Goal: Check status: Check status

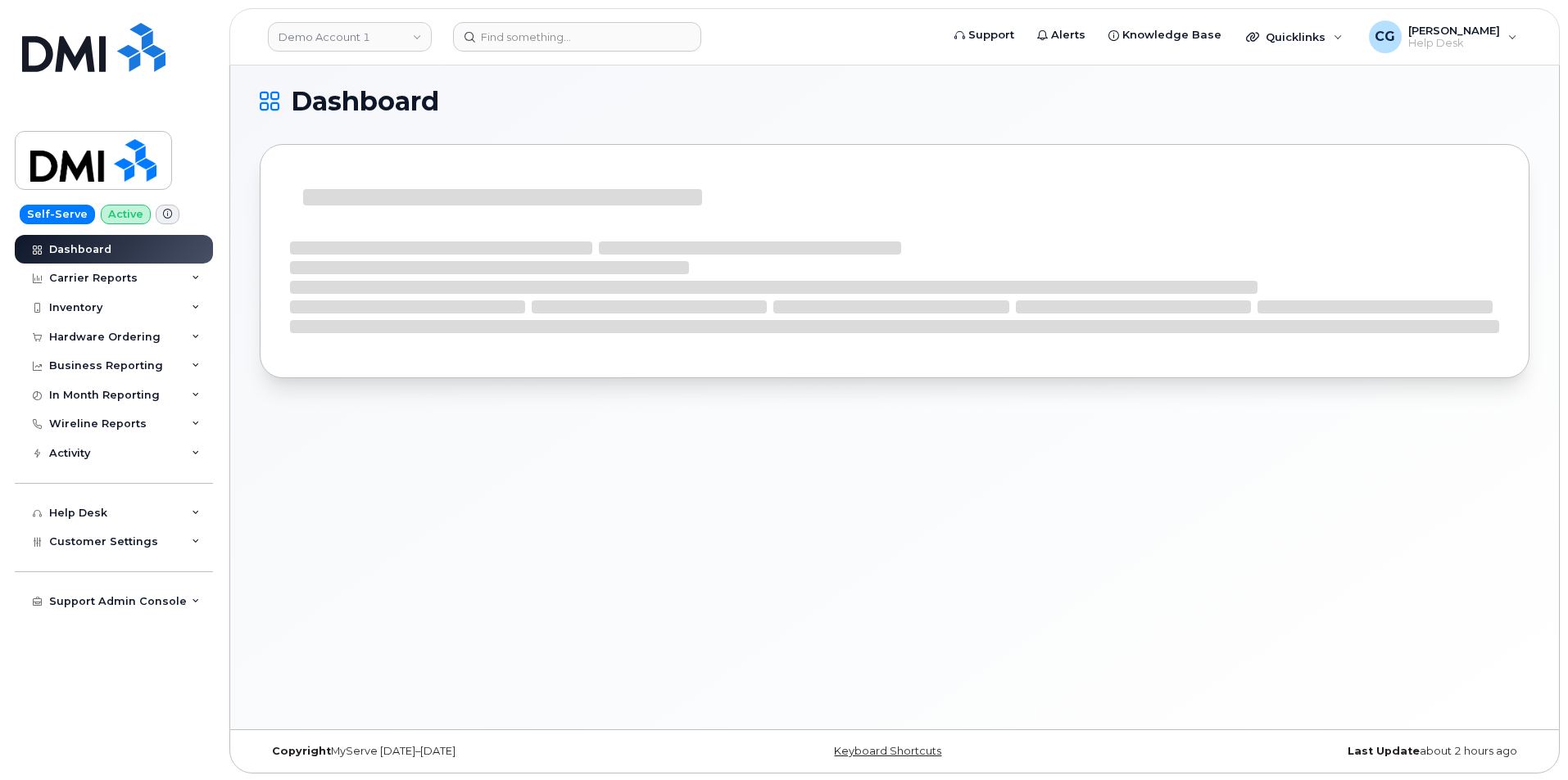
scroll to position [9, 0]
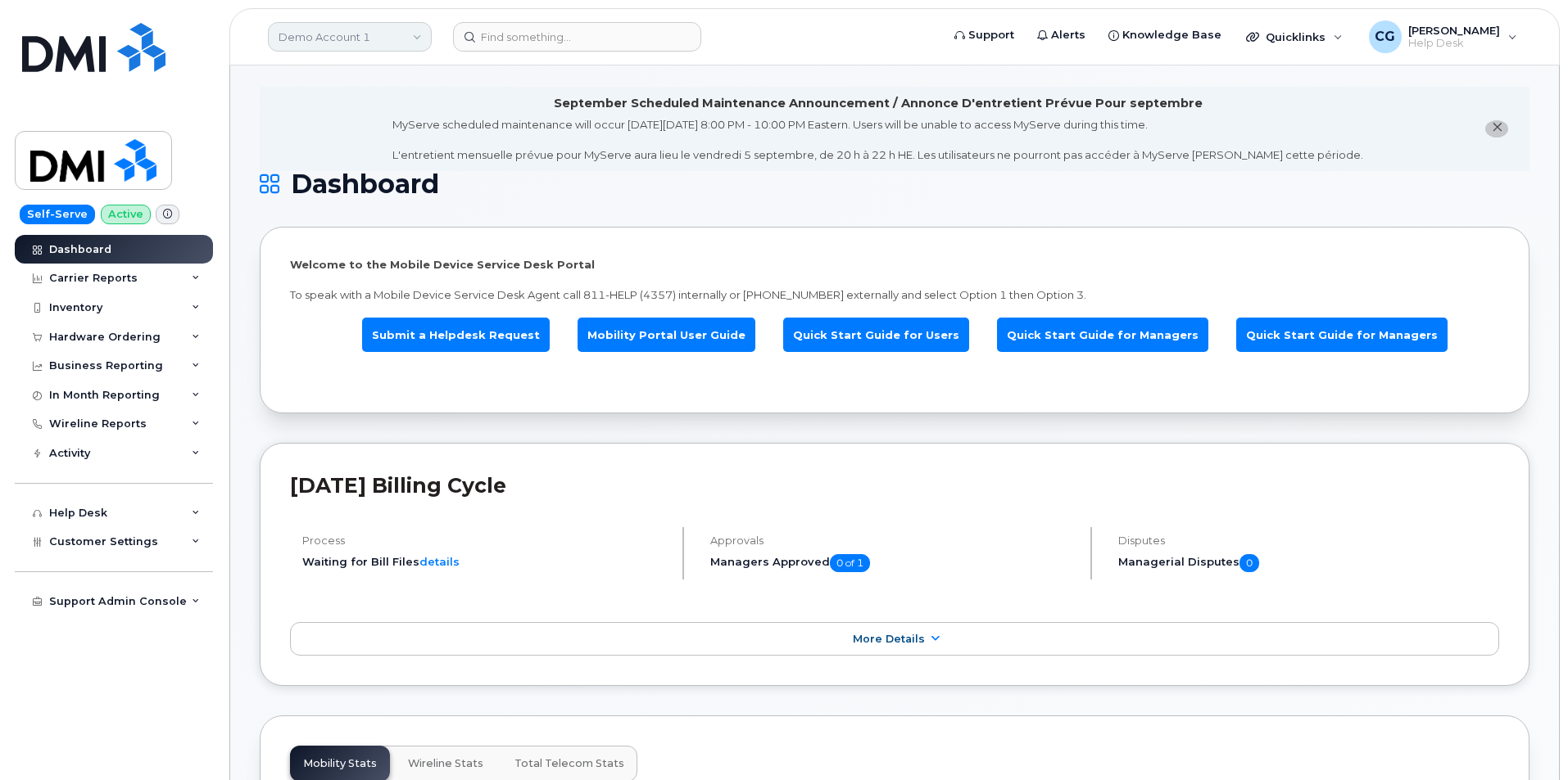
click at [346, 34] on link "Demo Account 1" at bounding box center [349, 36] width 164 height 30
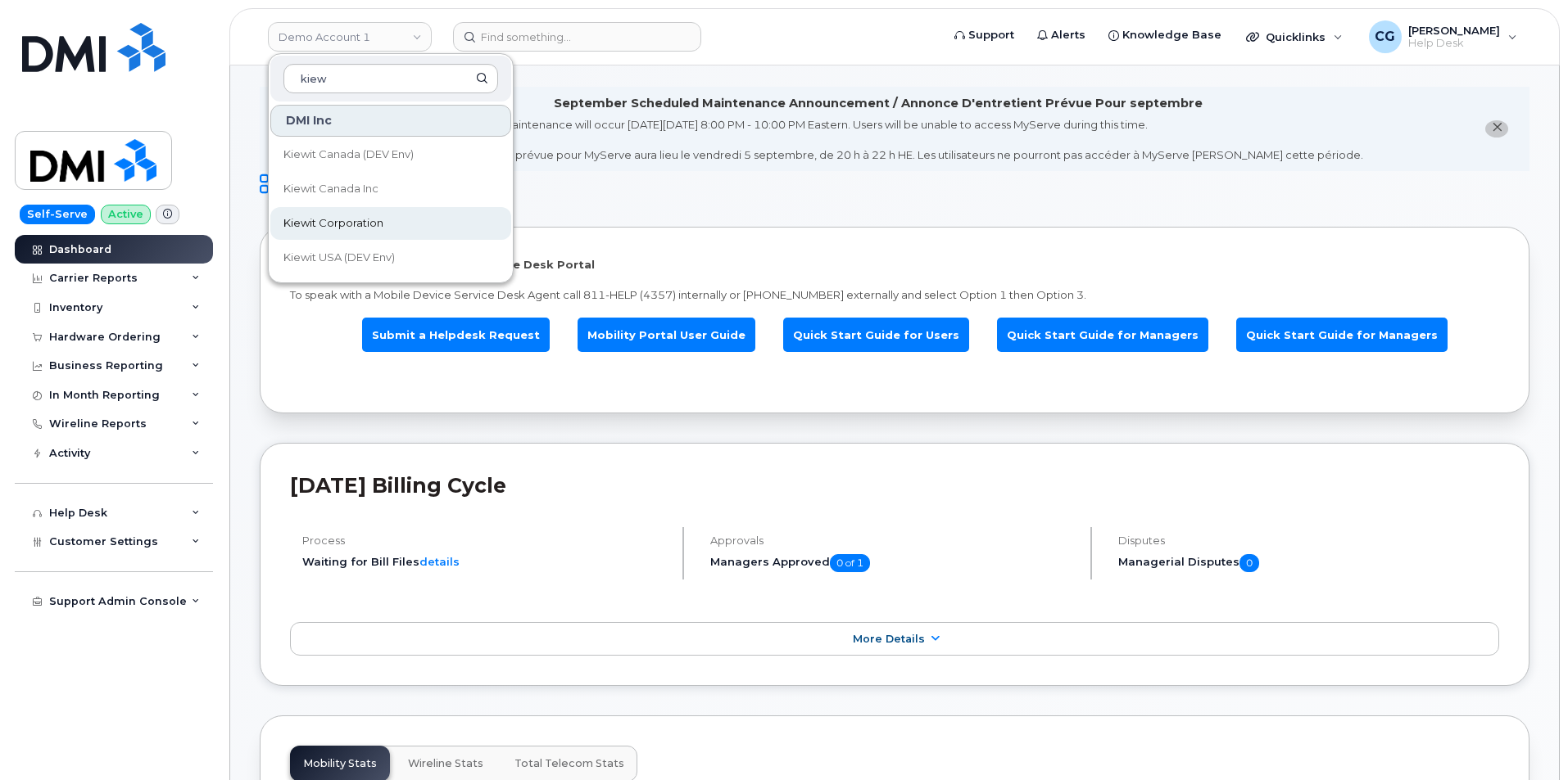
type input "kiew"
click at [348, 224] on span "Kiewit Corporation" at bounding box center [333, 223] width 100 height 16
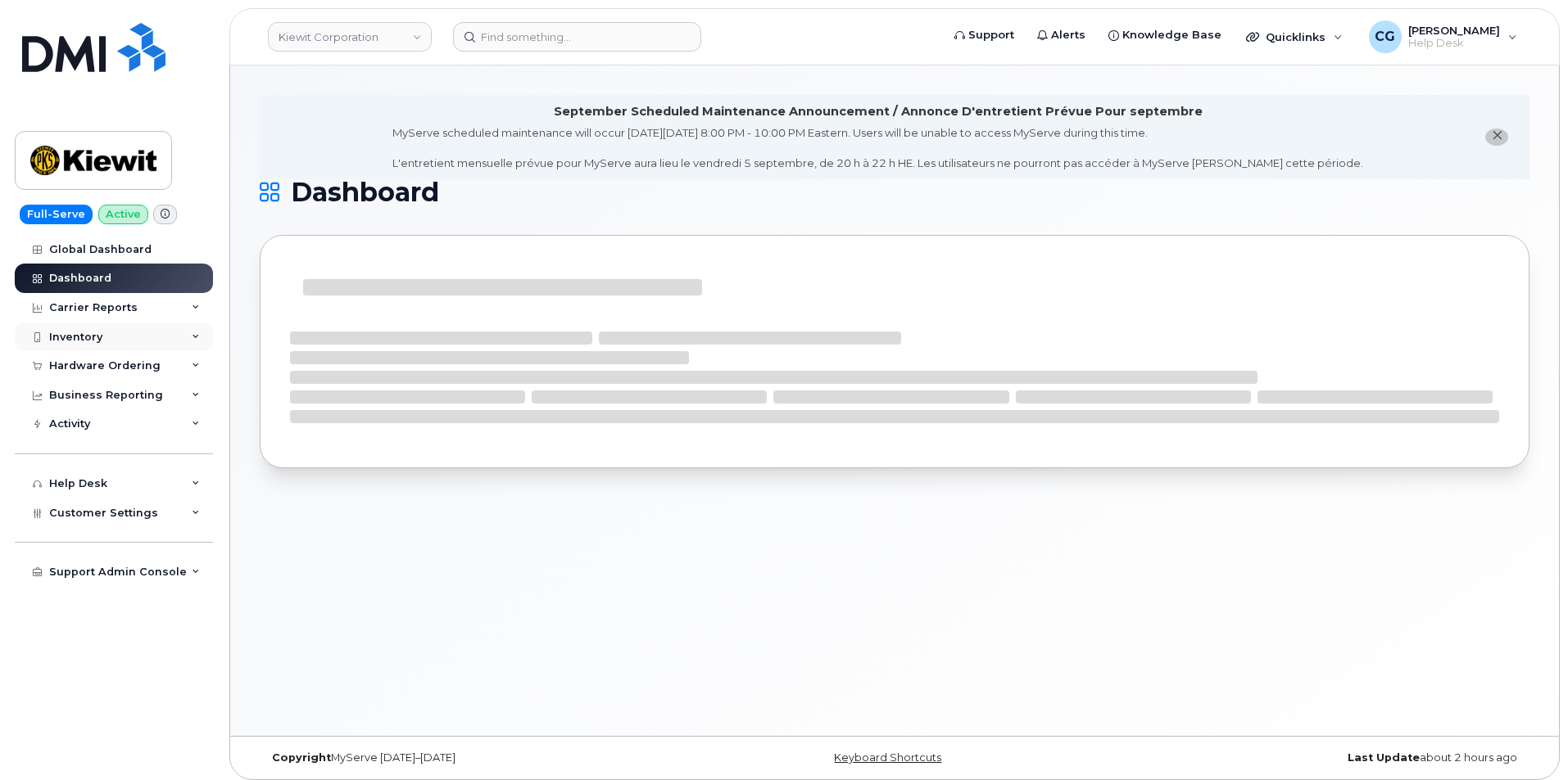
click at [77, 333] on div "Inventory" at bounding box center [76, 338] width 54 height 13
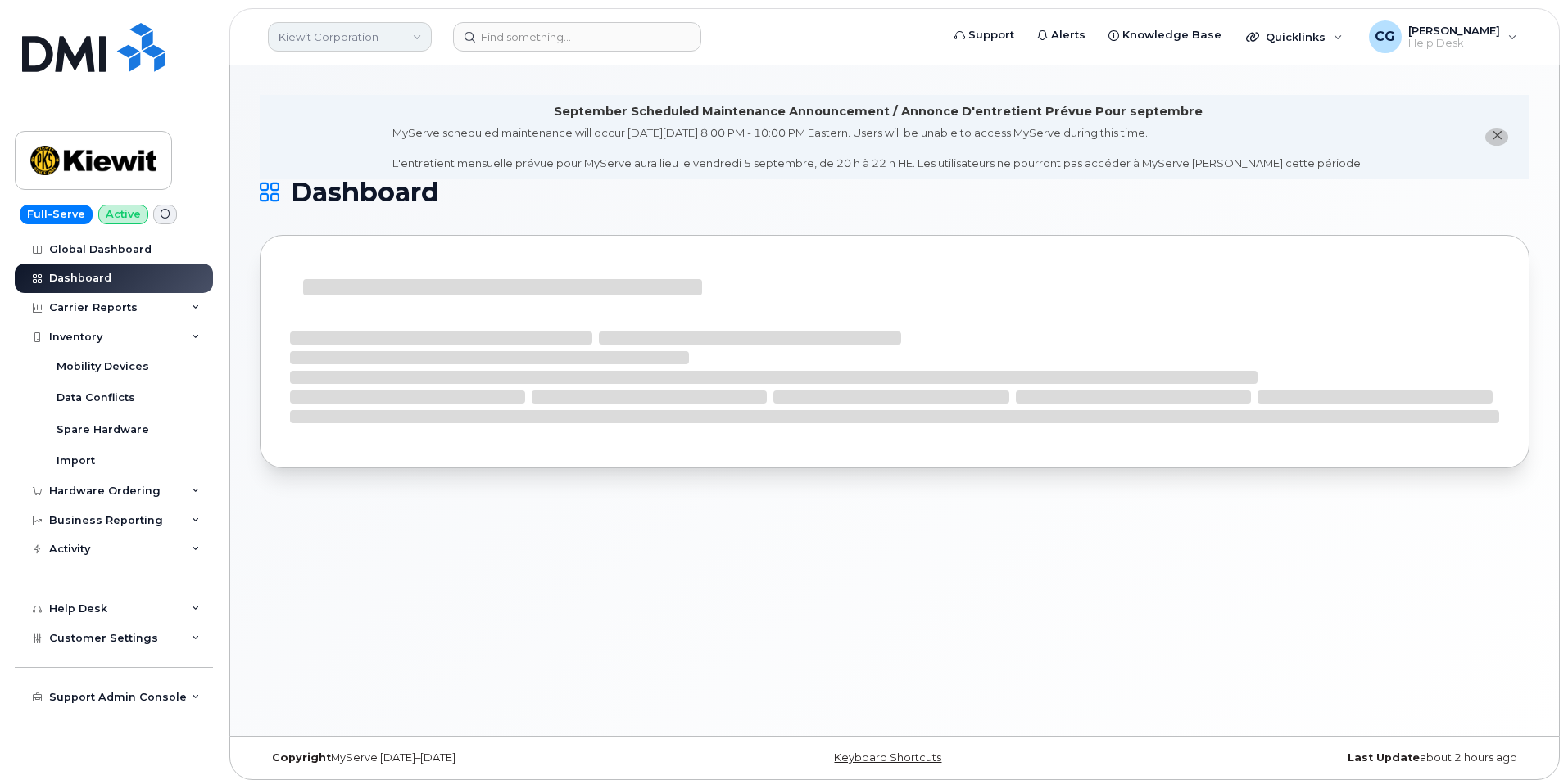
click at [339, 42] on link "Kiewit Corporation" at bounding box center [349, 36] width 164 height 30
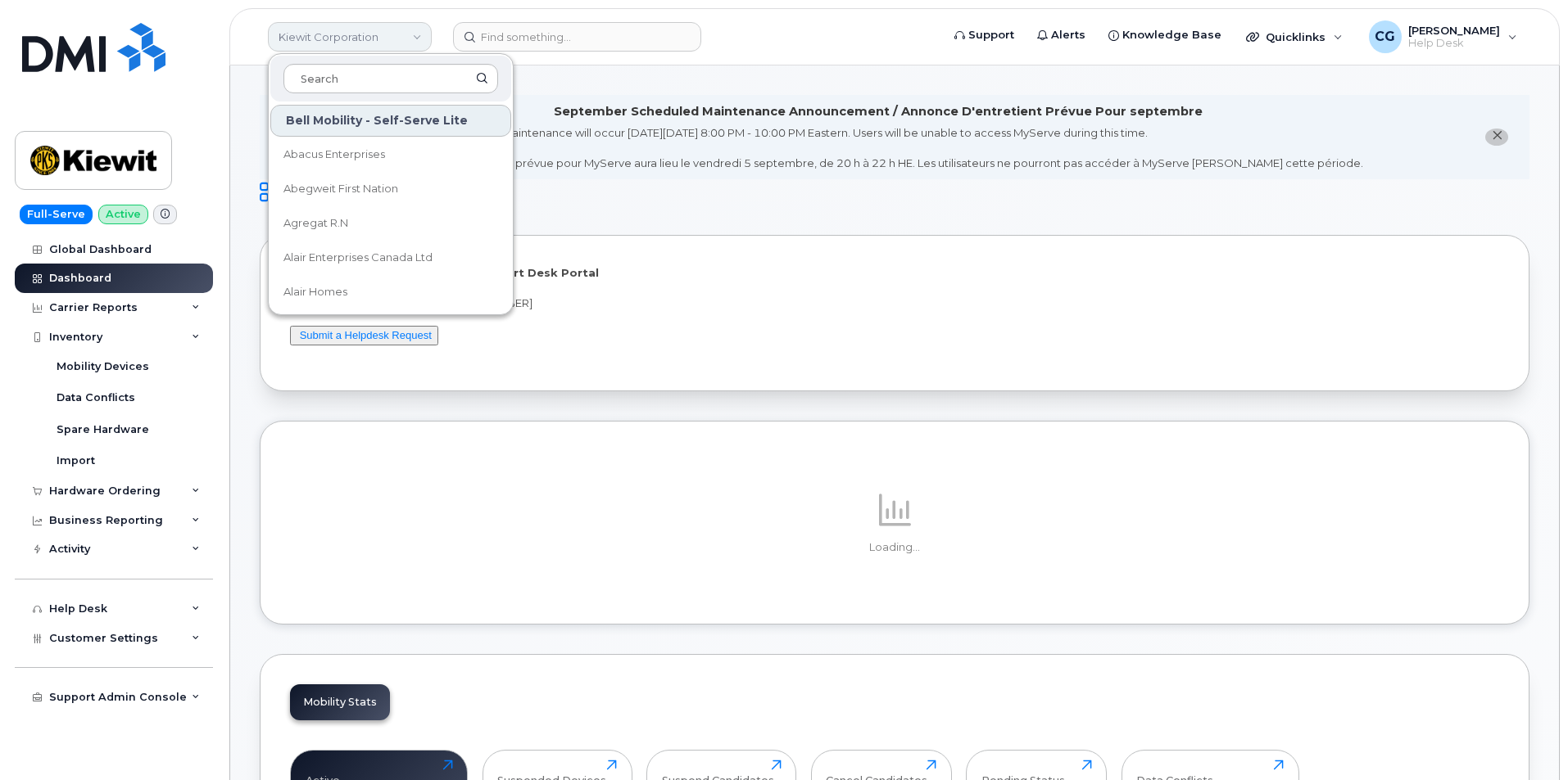
click at [337, 38] on link "Kiewit Corporation" at bounding box center [349, 36] width 164 height 30
click at [370, 41] on link "Kiewit Corporation" at bounding box center [349, 36] width 164 height 30
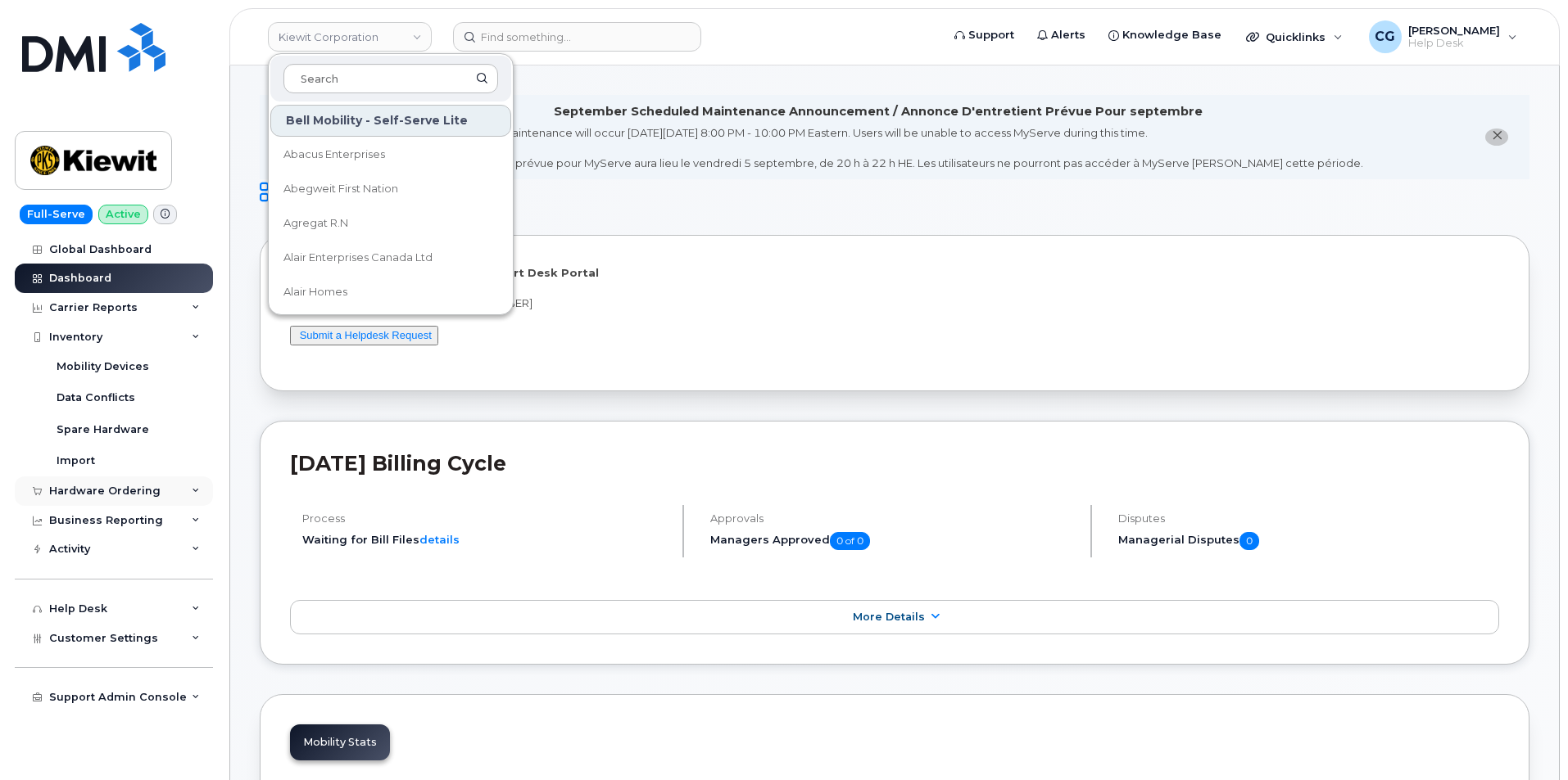
click at [73, 490] on div "Hardware Ordering" at bounding box center [104, 491] width 111 height 13
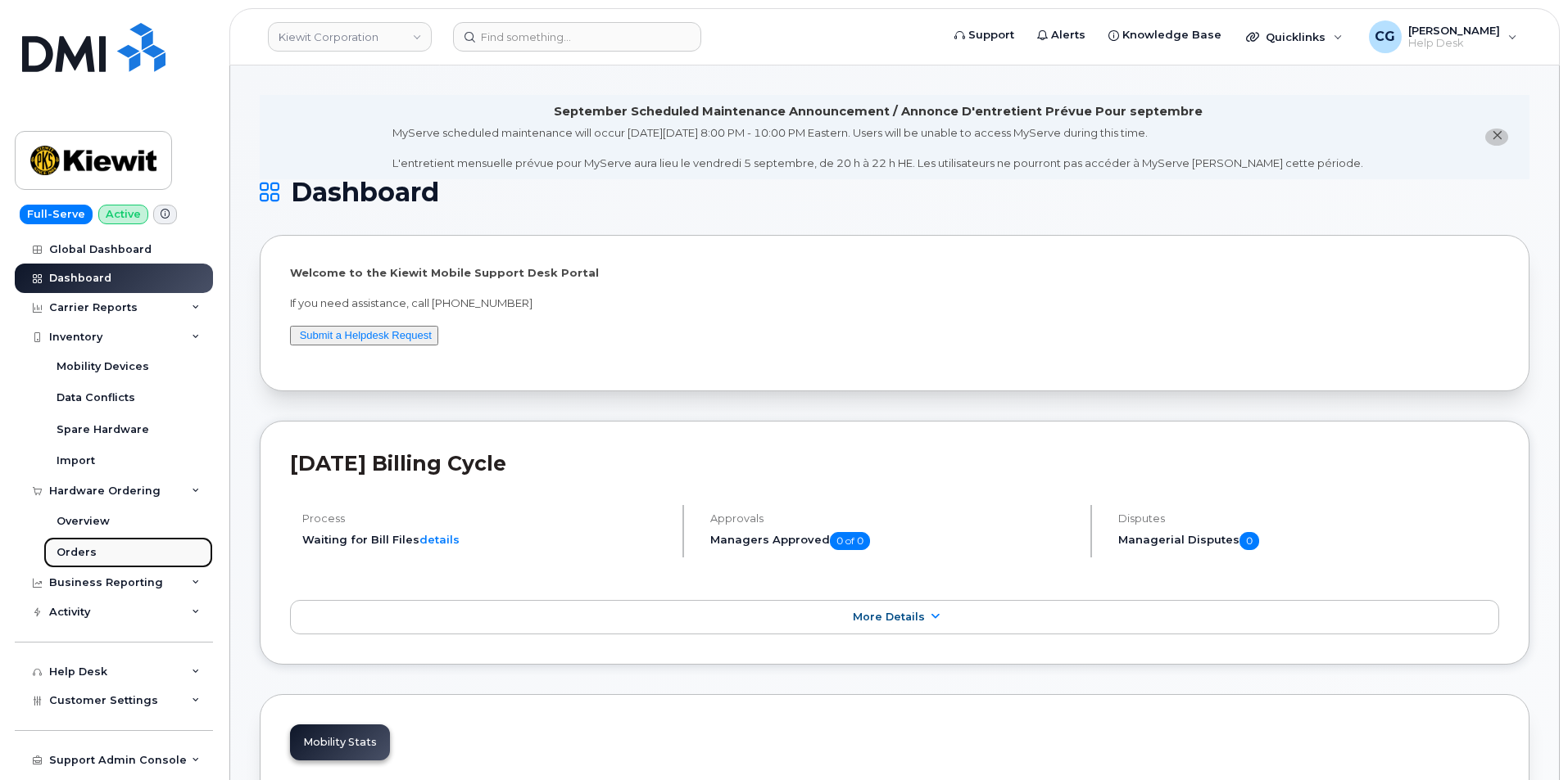
click at [78, 552] on div "Orders" at bounding box center [77, 552] width 40 height 14
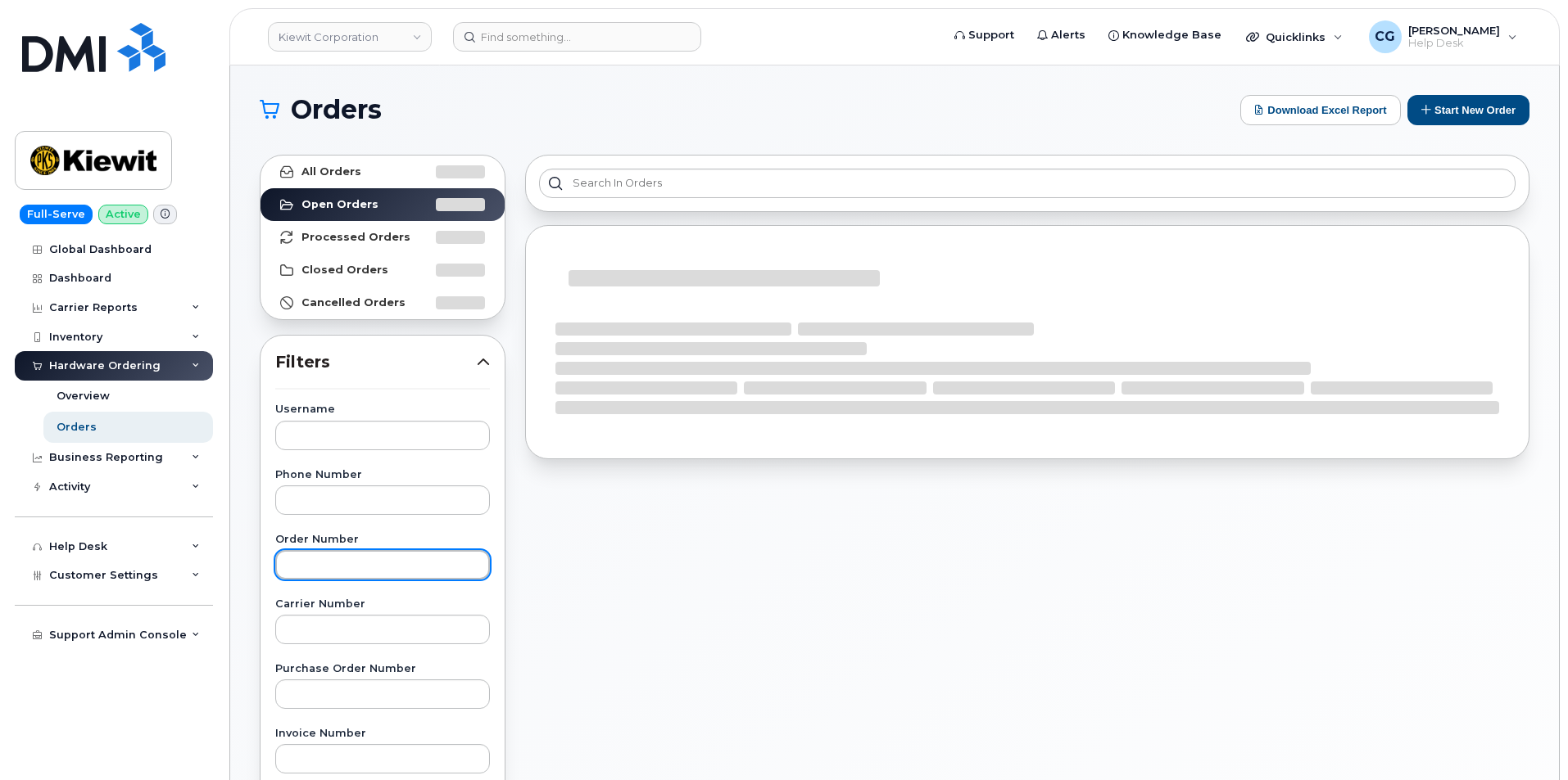
click at [311, 567] on input "text" at bounding box center [382, 565] width 214 height 30
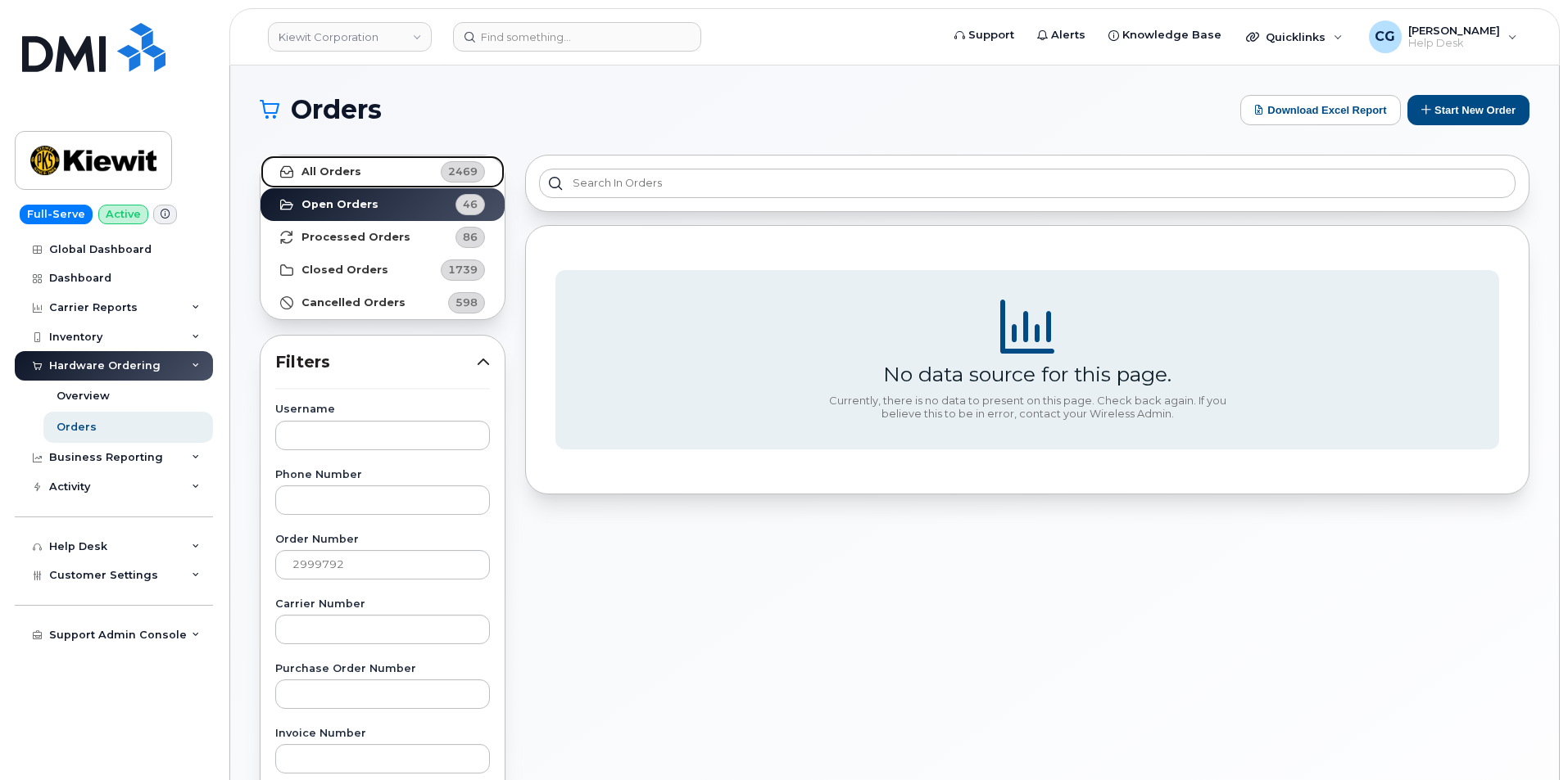
click at [337, 173] on strong "All Orders" at bounding box center [331, 172] width 59 height 13
click at [653, 587] on div "No data source for this page. Currently, there is no data to present on this pa…" at bounding box center [1026, 720] width 1023 height 1150
click at [343, 168] on strong "All Orders" at bounding box center [331, 172] width 59 height 13
click at [326, 172] on strong "All Orders" at bounding box center [331, 172] width 59 height 13
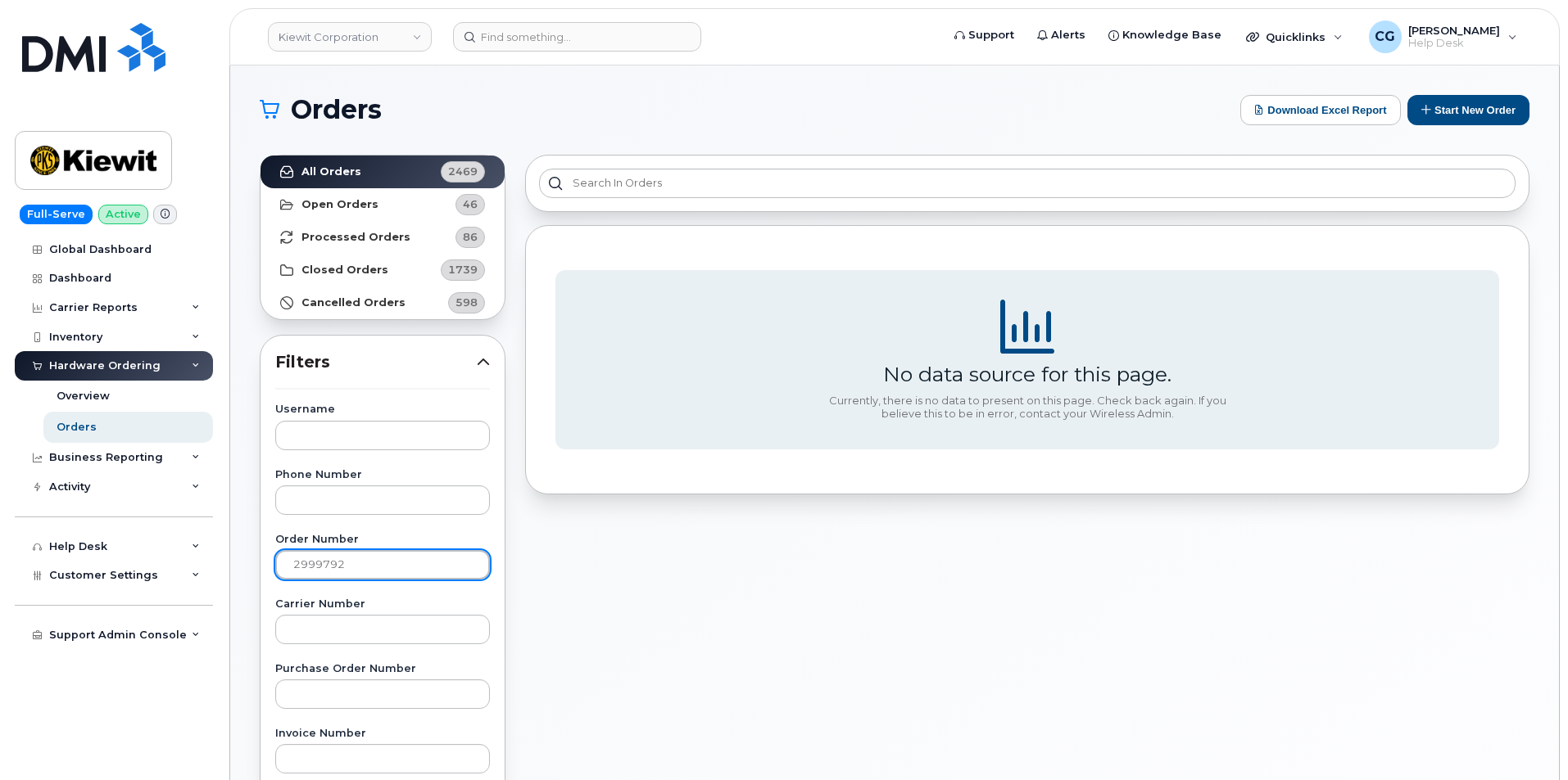
click at [380, 572] on input "2999792" at bounding box center [382, 565] width 214 height 30
click at [379, 559] on input "2999792" at bounding box center [382, 565] width 214 height 30
click at [349, 174] on strong "All Orders" at bounding box center [331, 172] width 59 height 13
click at [260, 156] on link "All Orders 2469" at bounding box center [382, 172] width 244 height 33
click at [361, 565] on input "2999792" at bounding box center [382, 565] width 214 height 30
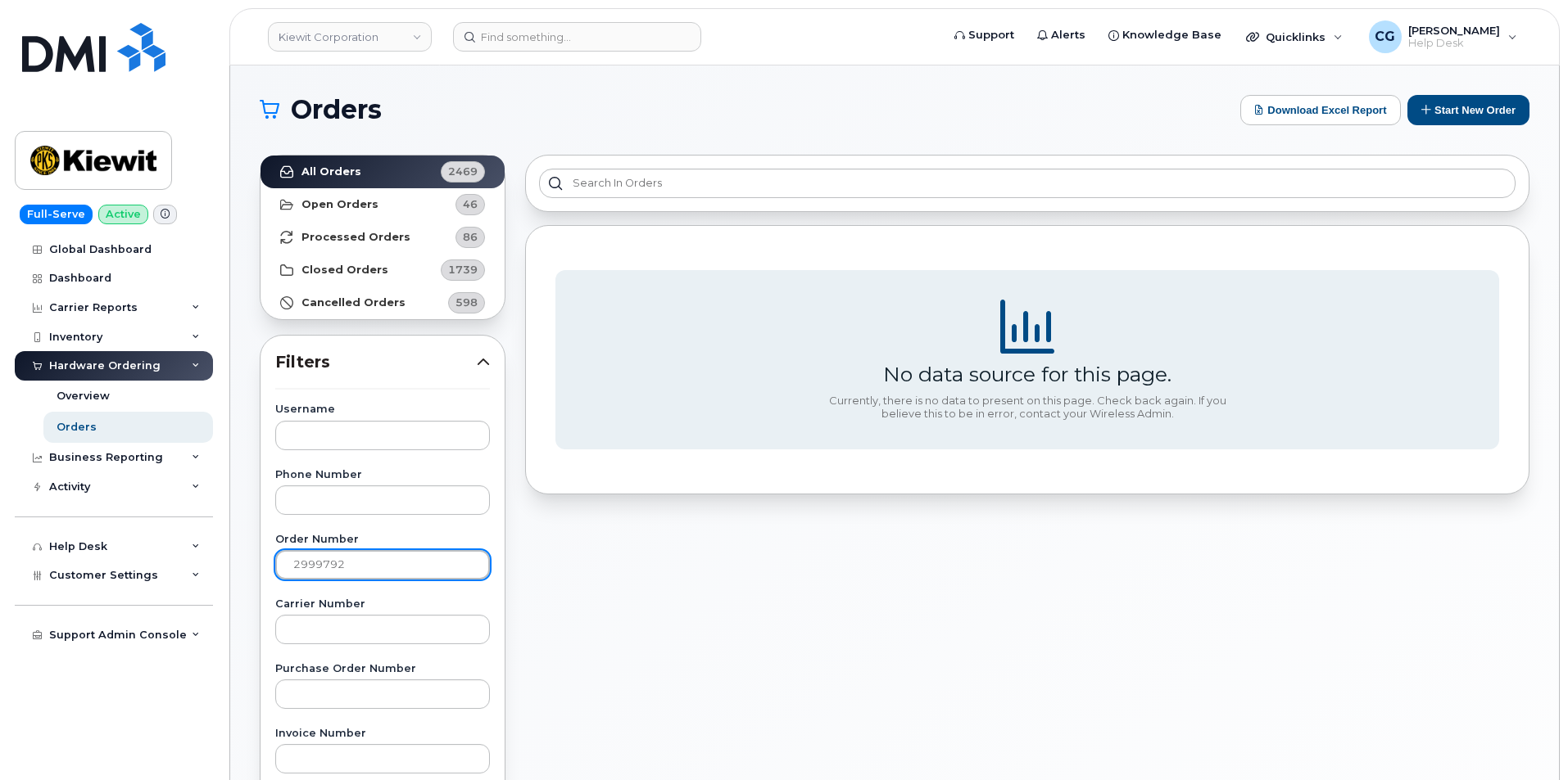
click at [337, 174] on strong "All Orders" at bounding box center [331, 172] width 59 height 13
click at [260, 156] on link "All Orders 2469" at bounding box center [382, 172] width 244 height 33
click at [347, 234] on strong "Processed Orders" at bounding box center [356, 237] width 109 height 13
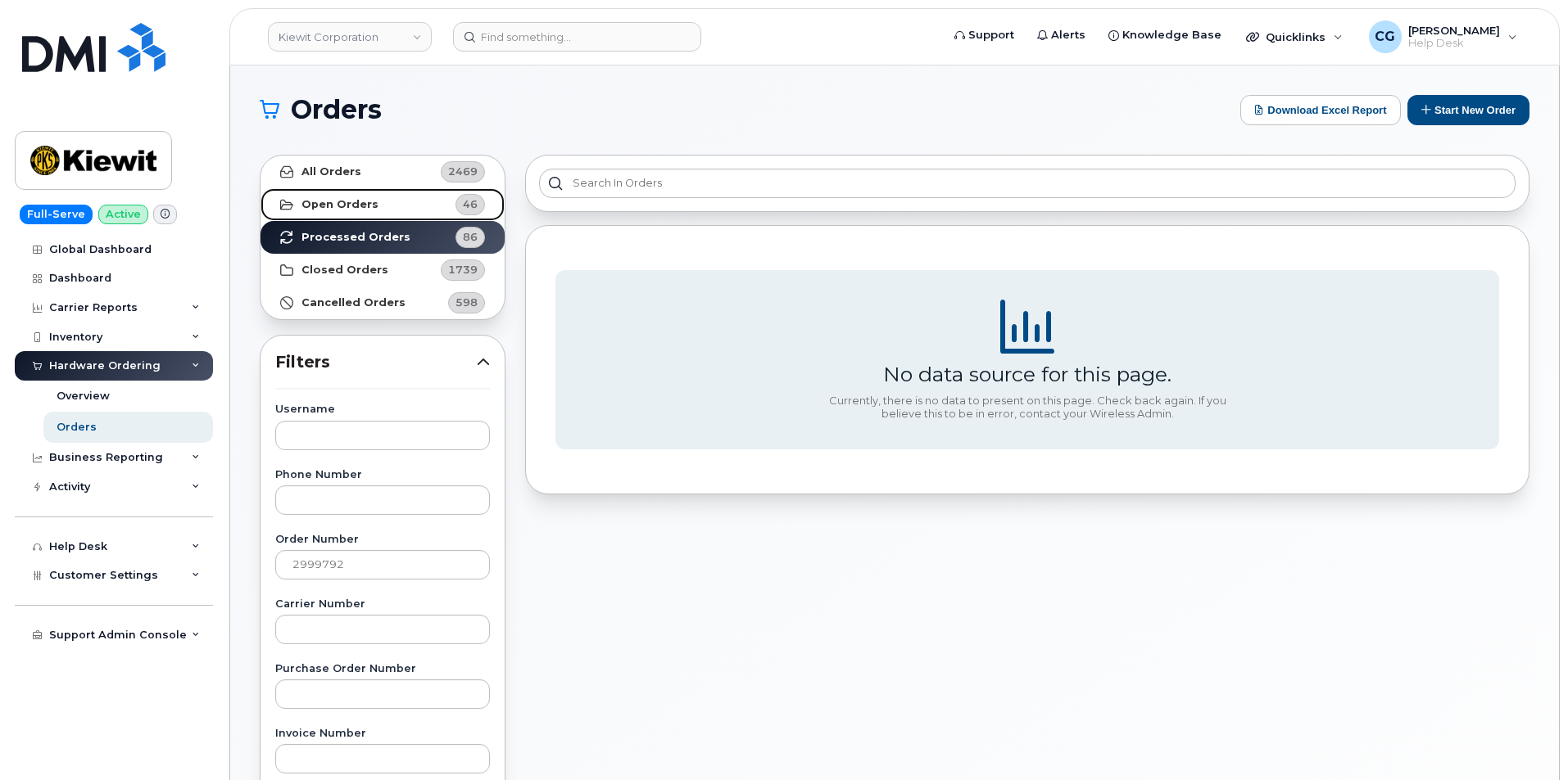
click at [328, 201] on strong "Open Orders" at bounding box center [340, 205] width 77 height 13
click at [260, 189] on link "Open Orders 46" at bounding box center [382, 205] width 244 height 33
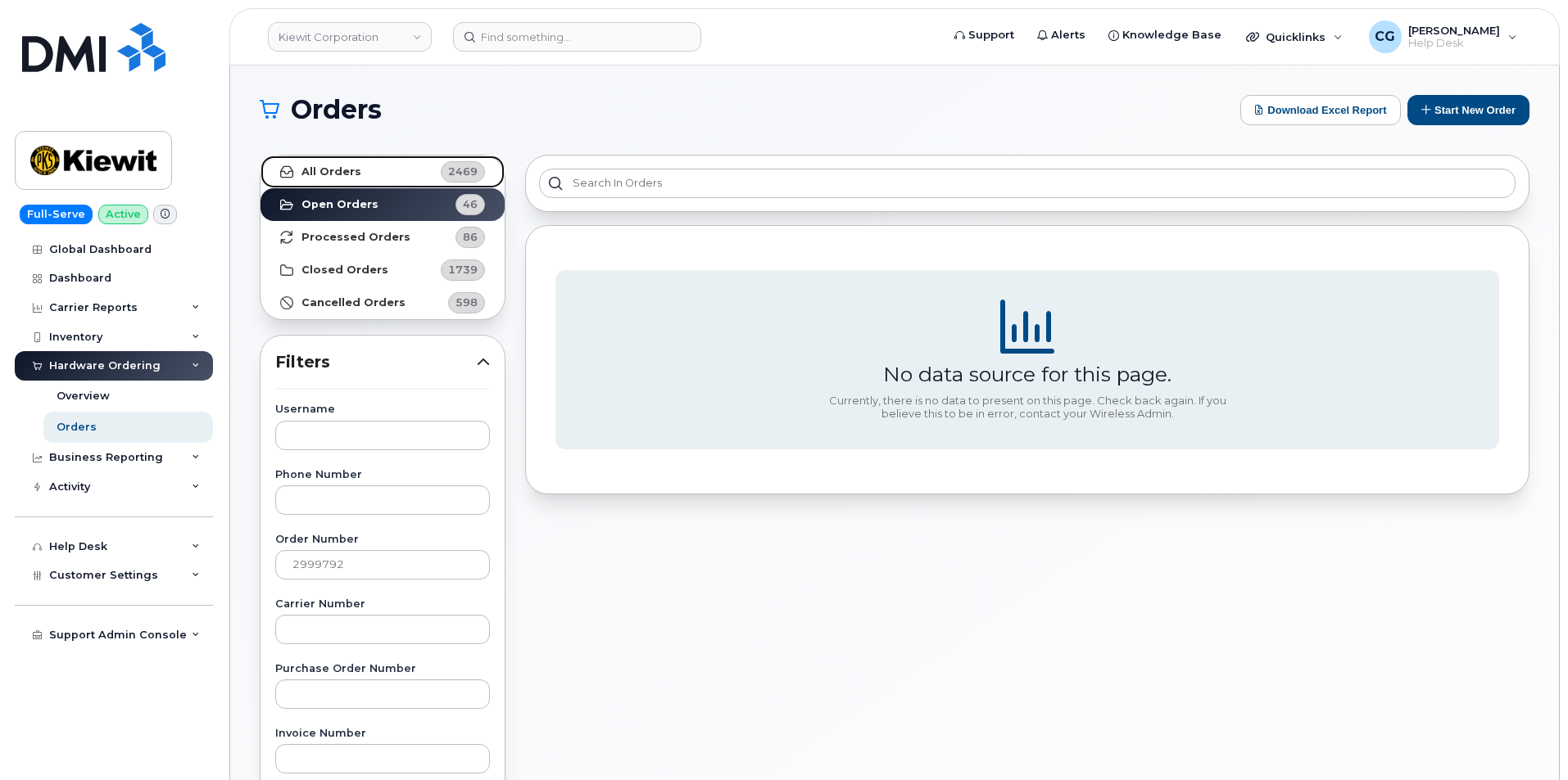
click at [323, 167] on strong "All Orders" at bounding box center [331, 172] width 59 height 13
click at [260, 156] on link "All Orders 2469" at bounding box center [382, 172] width 244 height 33
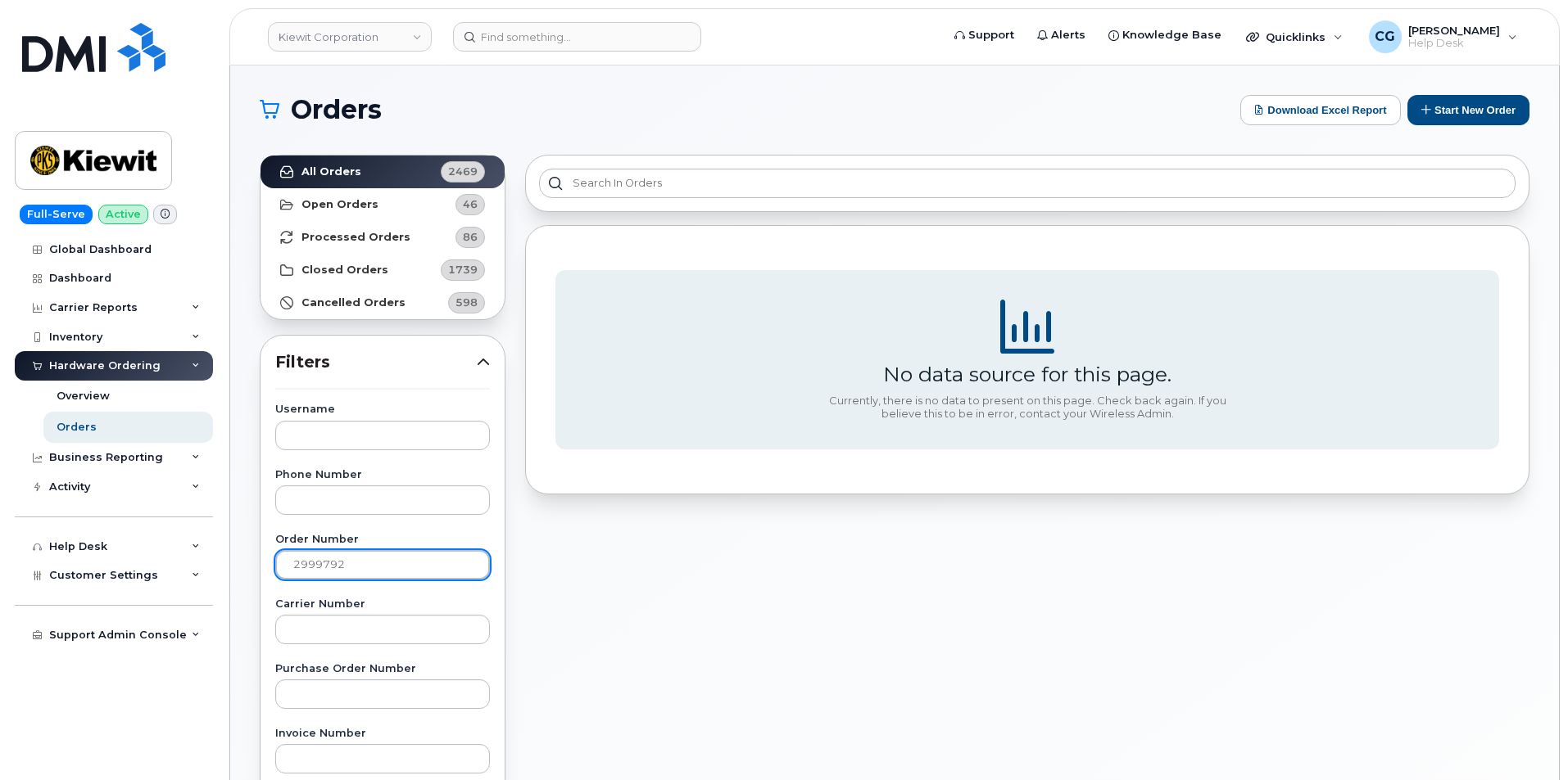
click at [317, 567] on input "2999792" at bounding box center [382, 565] width 214 height 30
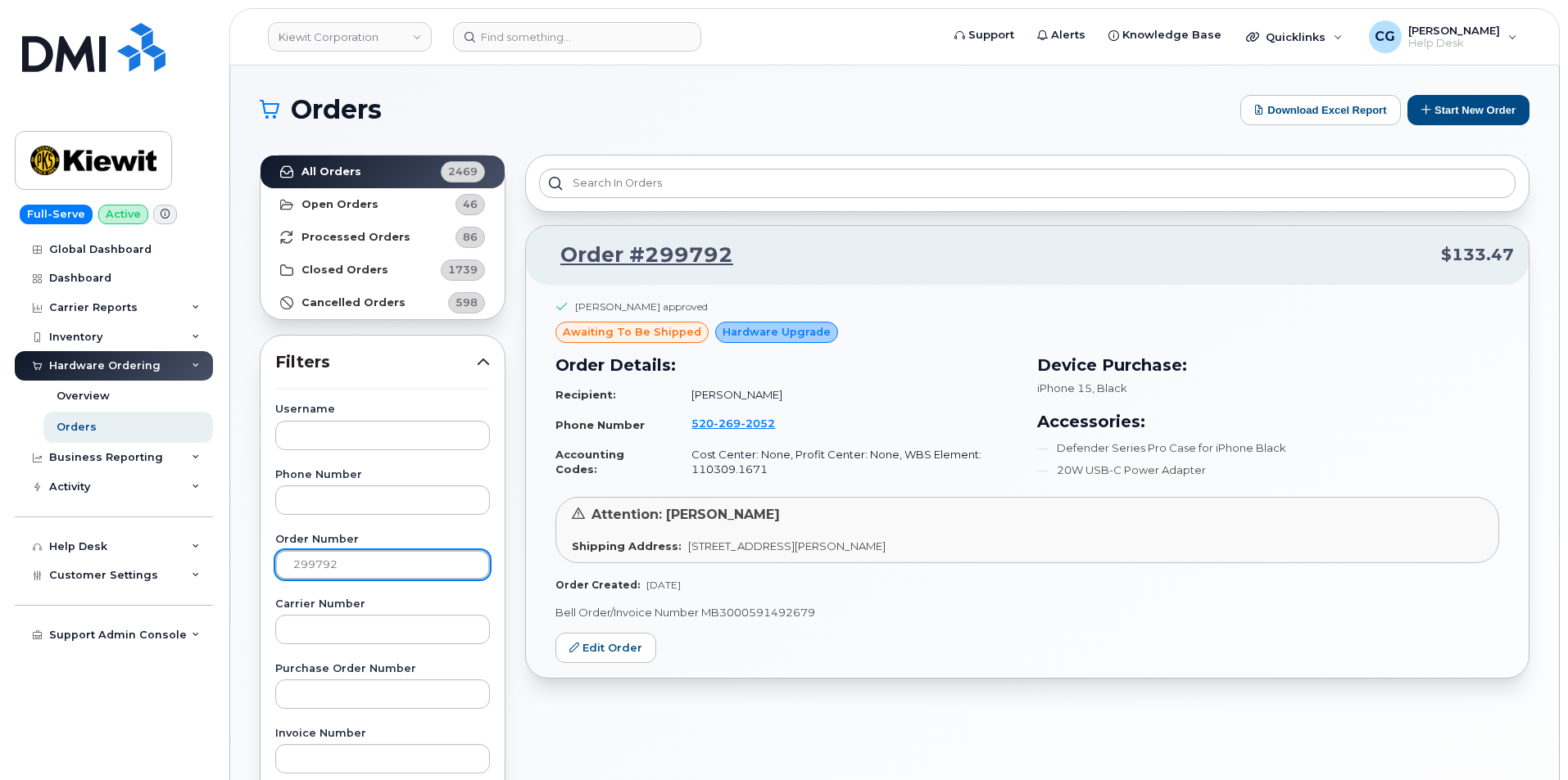
click at [354, 567] on input "299792" at bounding box center [382, 565] width 214 height 30
click at [358, 569] on input "299876" at bounding box center [382, 565] width 214 height 30
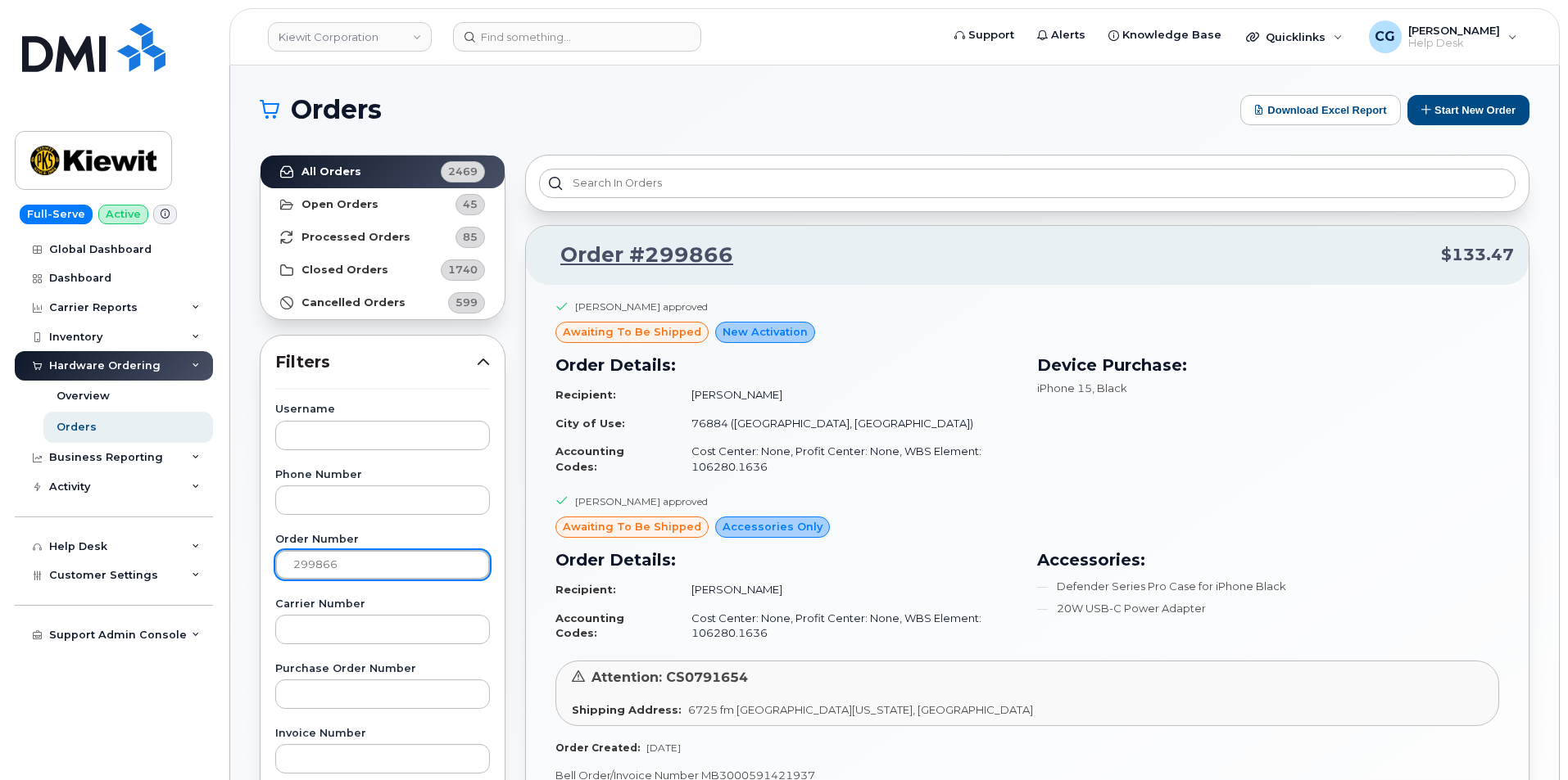
click at [359, 564] on input "299866" at bounding box center [382, 565] width 214 height 30
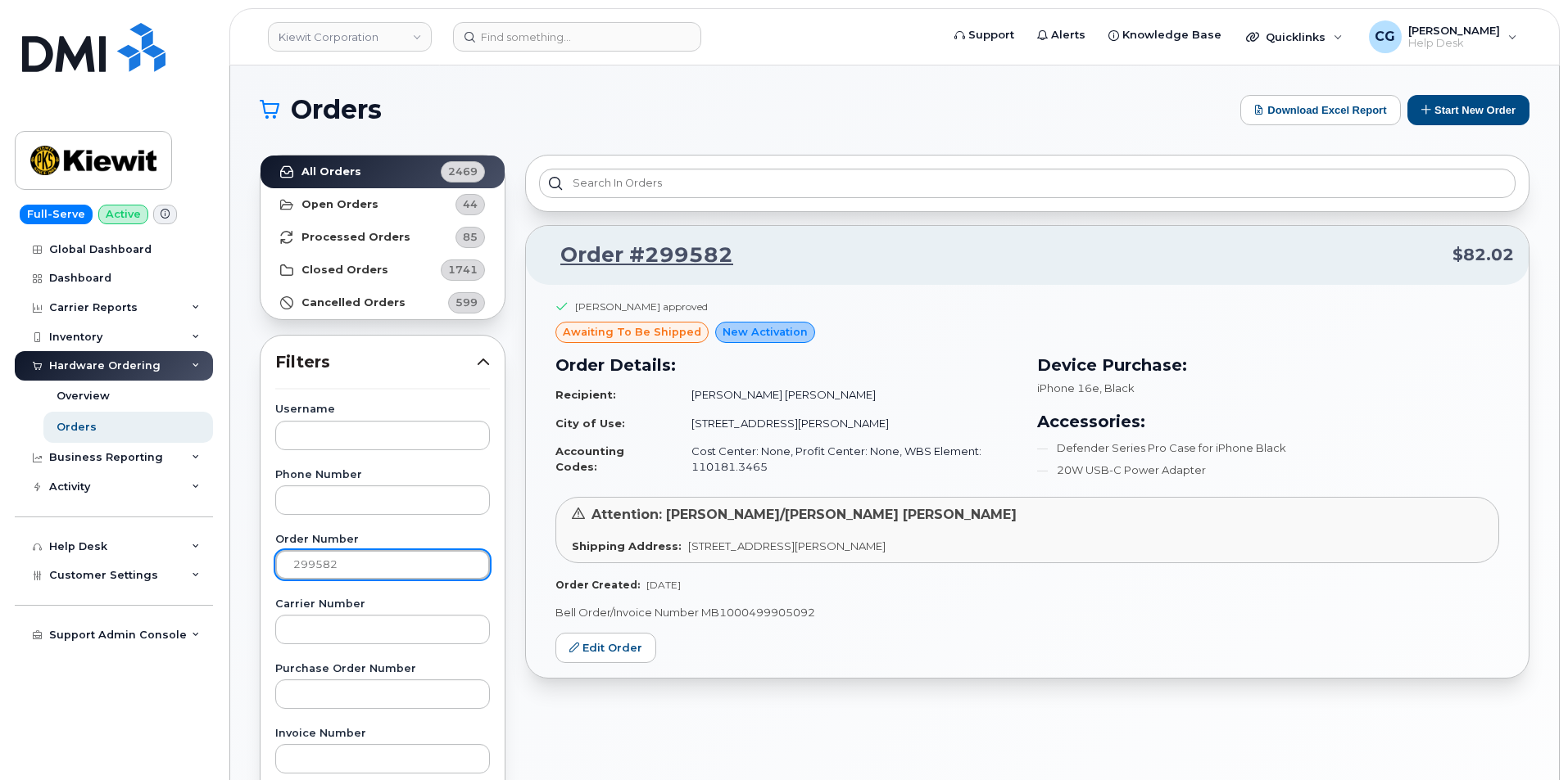
click at [367, 563] on input "299582" at bounding box center [382, 565] width 214 height 30
drag, startPoint x: 761, startPoint y: 465, endPoint x: 685, endPoint y: 468, distance: 76.1
click at [685, 468] on td "Cost Center: None, Profit Center: None, WBS Element: 105186.2491" at bounding box center [847, 458] width 341 height 43
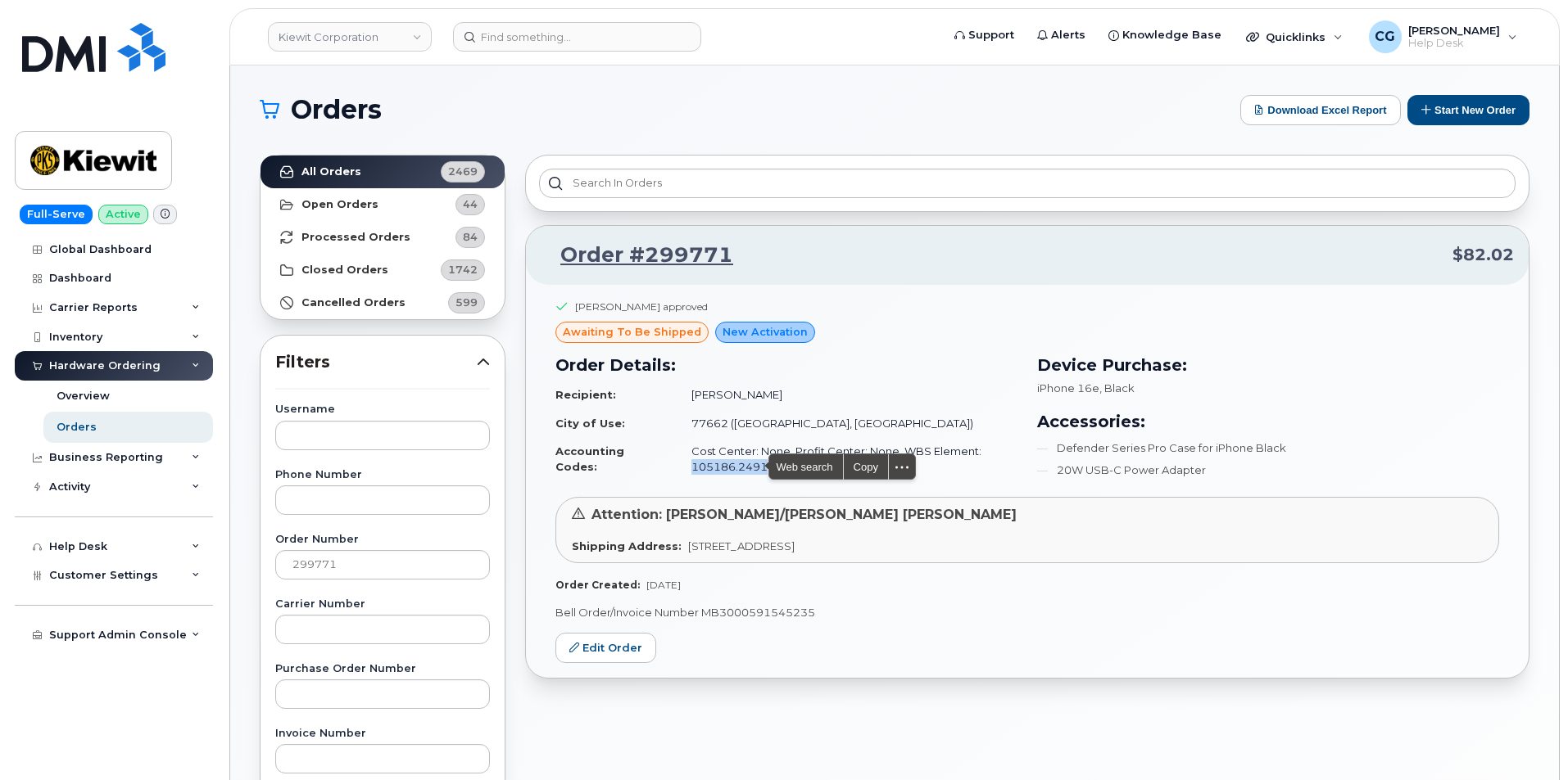
copy td "105186.2491"
click at [657, 725] on div "Order #299771 $82.02 [PERSON_NAME] approved awaiting to be shipped New Activati…" at bounding box center [1026, 720] width 1023 height 1150
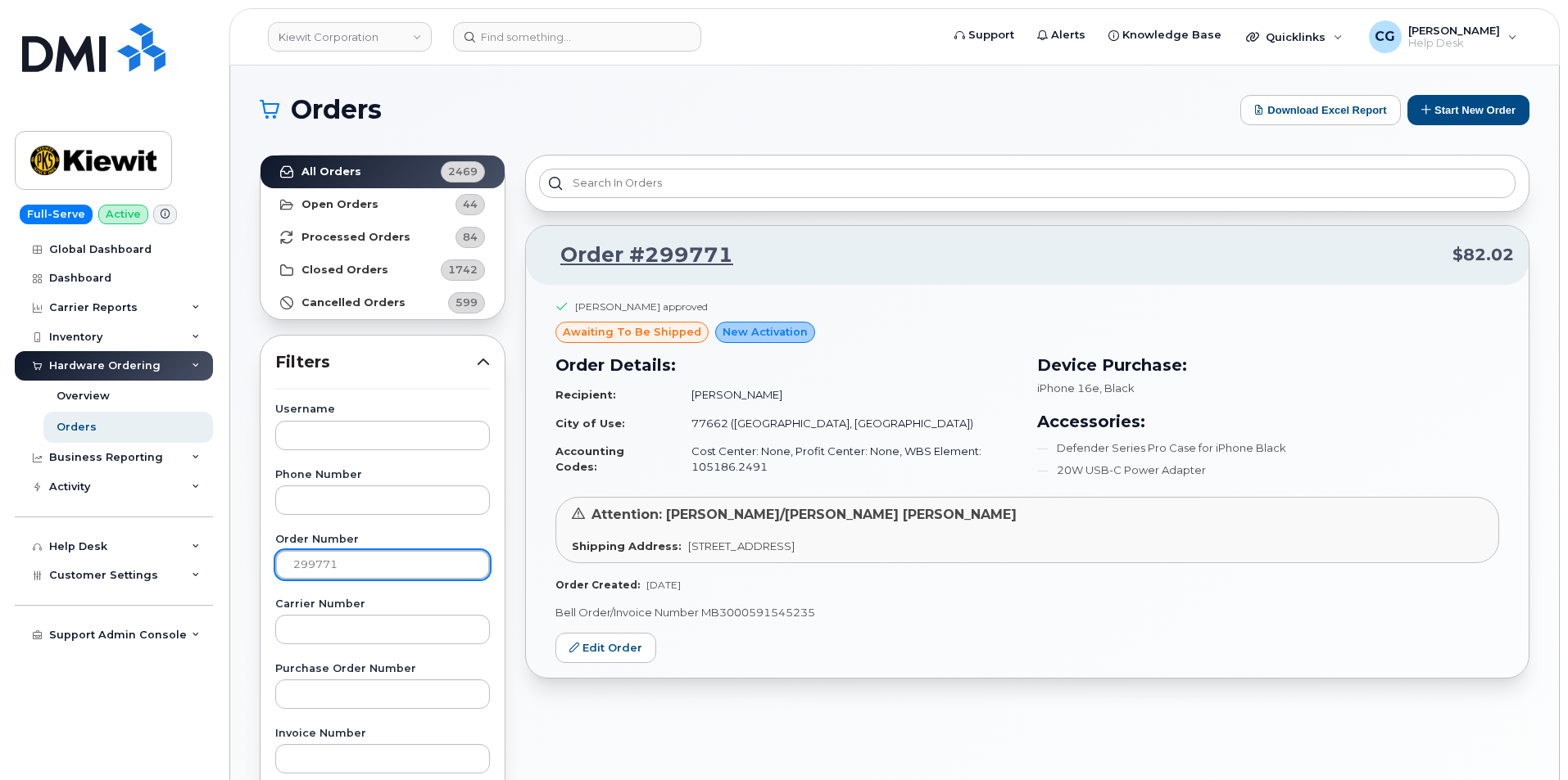
click at [366, 567] on input "299771" at bounding box center [382, 565] width 214 height 30
click at [357, 566] on input "299907" at bounding box center [382, 565] width 214 height 30
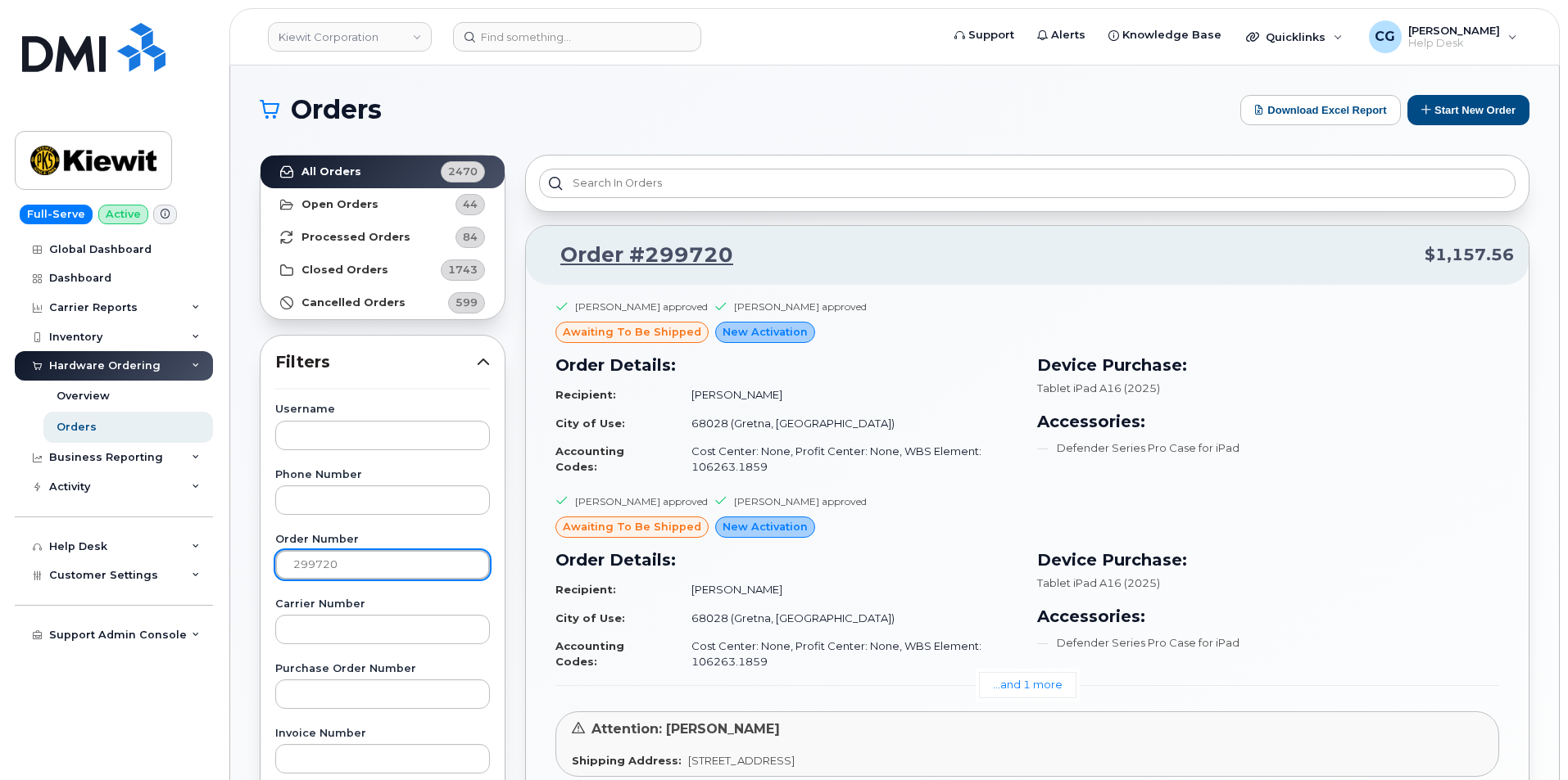
click at [382, 560] on input "299720" at bounding box center [382, 565] width 214 height 30
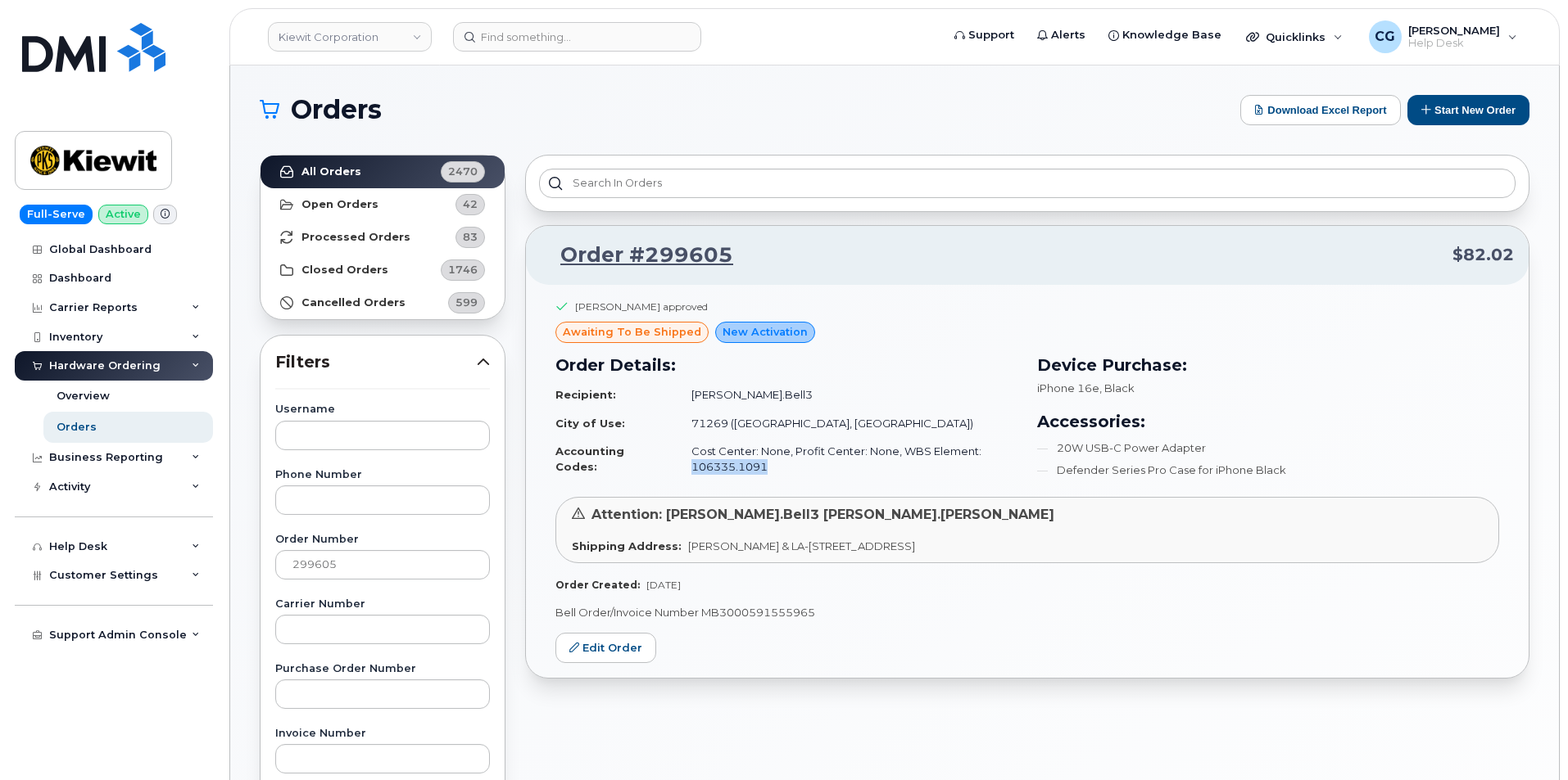
drag, startPoint x: 758, startPoint y: 466, endPoint x: 682, endPoint y: 462, distance: 76.1
click at [682, 462] on td "Cost Center: None, Profit Center: None, WBS Element: 106335.1091" at bounding box center [847, 458] width 341 height 43
copy td "106335.1091"
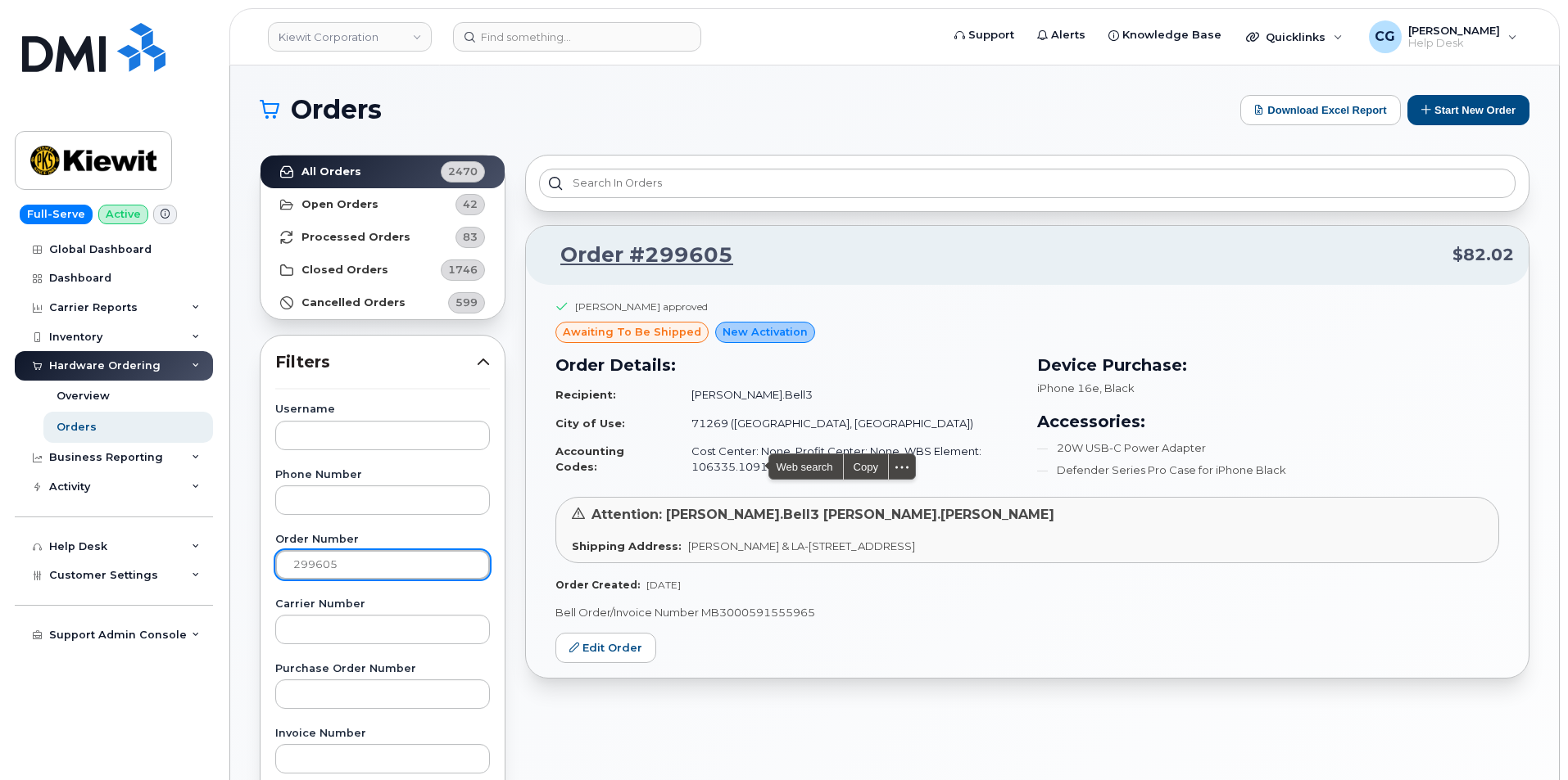
click at [347, 567] on input "299605" at bounding box center [382, 565] width 214 height 30
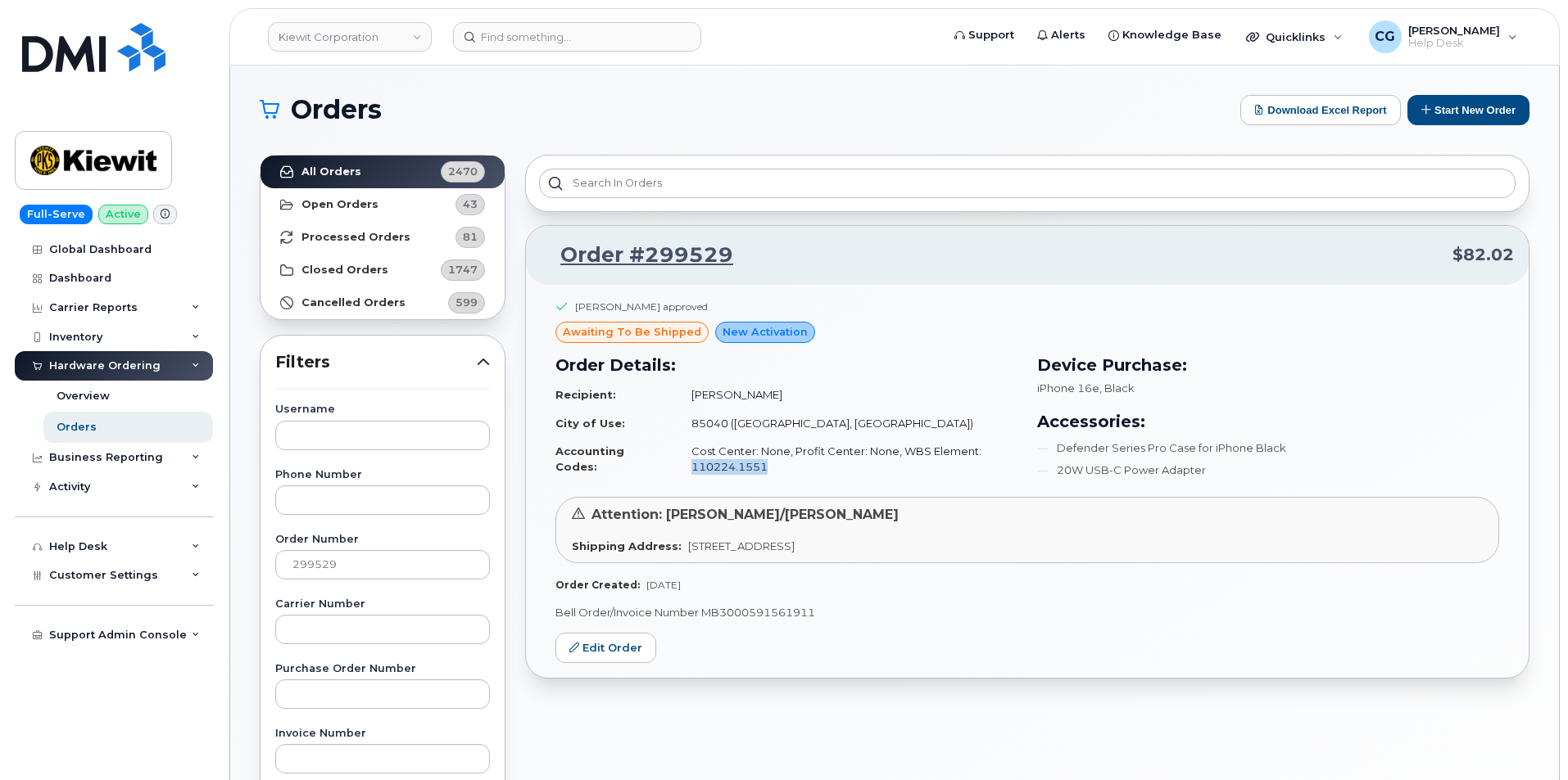
drag, startPoint x: 761, startPoint y: 464, endPoint x: 685, endPoint y: 466, distance: 76.0
click at [685, 466] on td "Cost Center: None, Profit Center: None, WBS Element: 110224.1551" at bounding box center [847, 458] width 341 height 43
copy td "110224.1551"
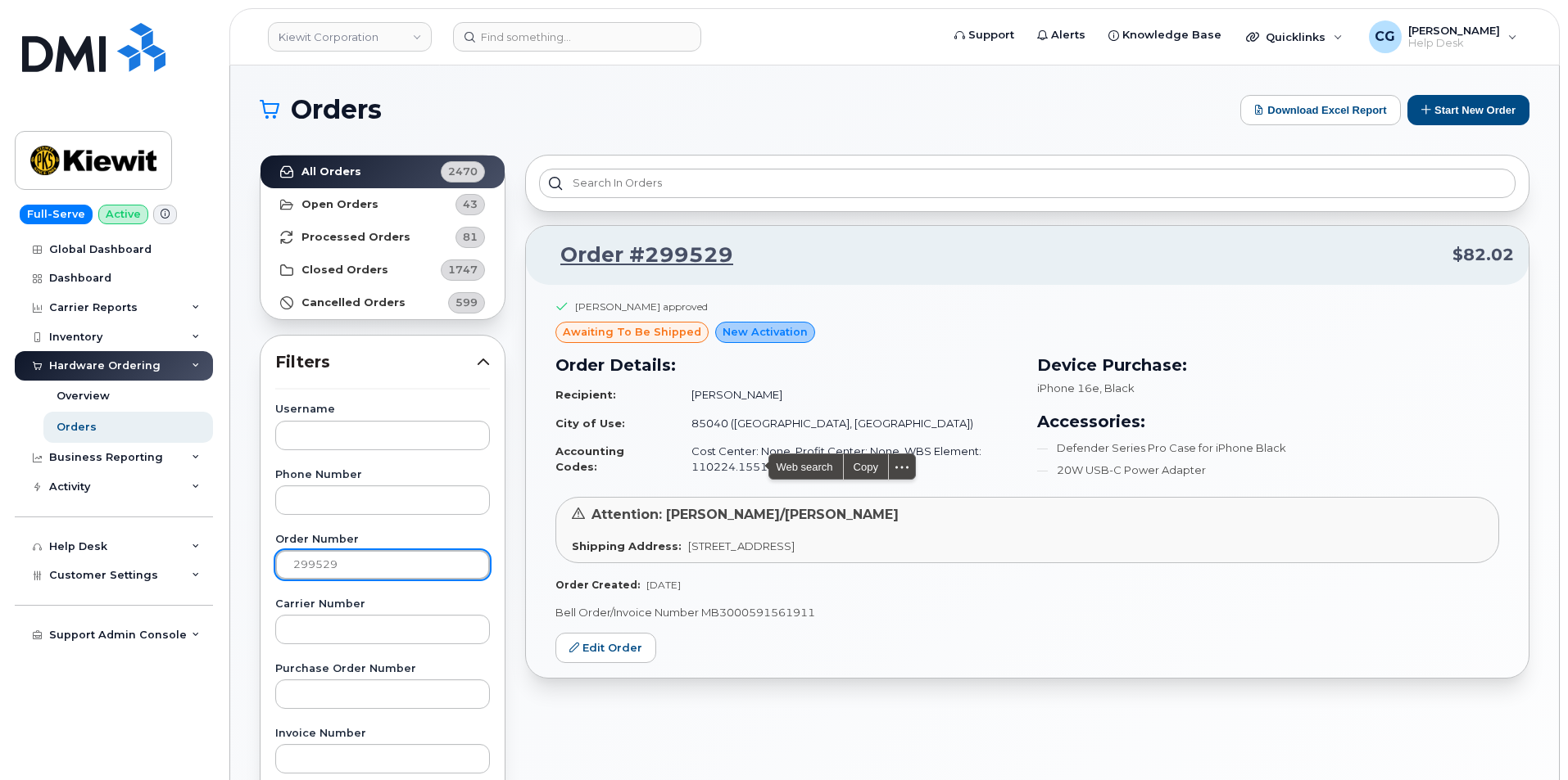
click at [360, 564] on input "299529" at bounding box center [382, 565] width 214 height 30
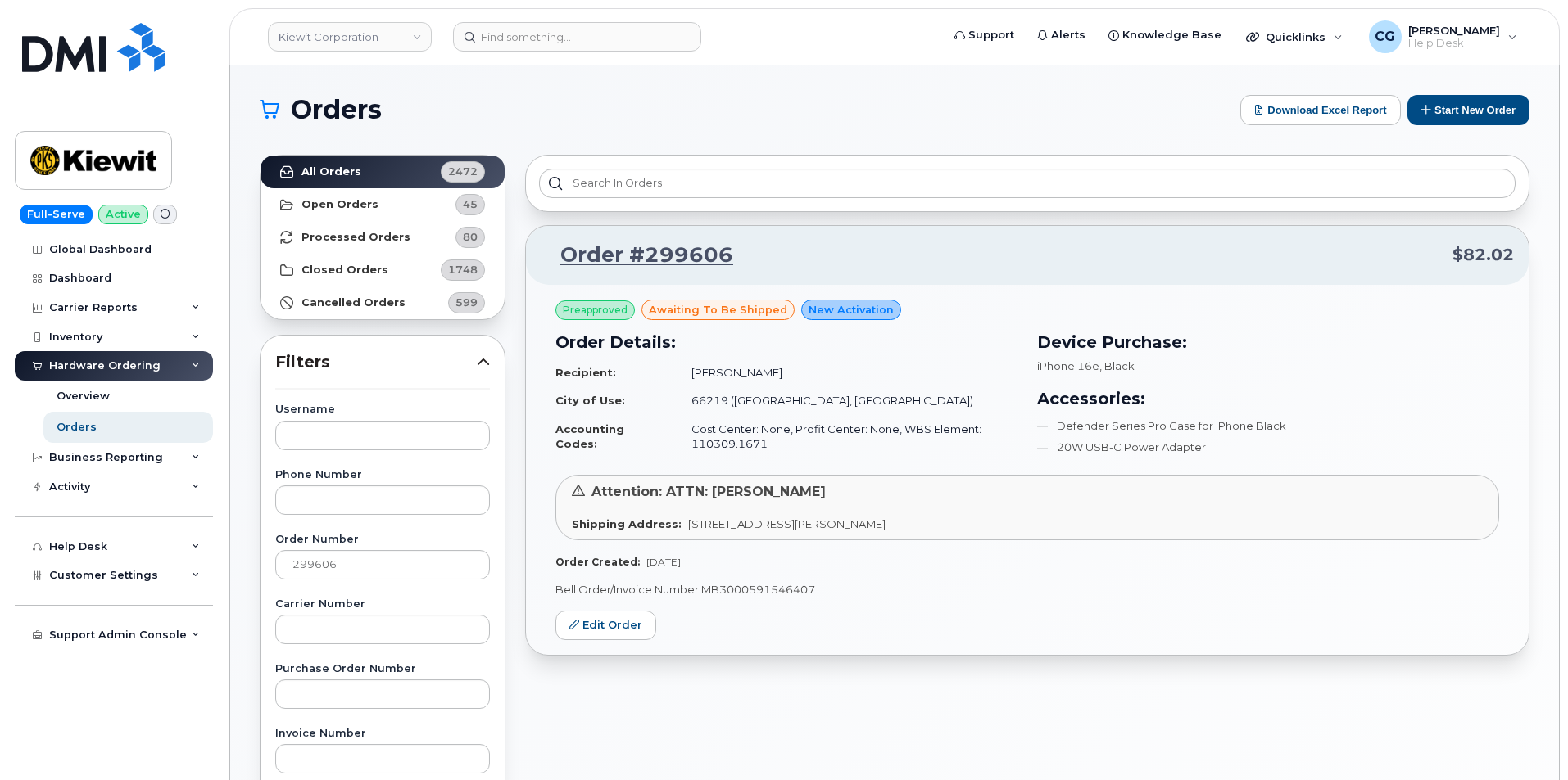
click at [762, 446] on td "Cost Center: None, Profit Center: None, WBS Element: 110309.1671" at bounding box center [847, 436] width 341 height 43
drag, startPoint x: 758, startPoint y: 445, endPoint x: 685, endPoint y: 443, distance: 73.0
click at [685, 443] on td "Cost Center: None, Profit Center: None, WBS Element: 110309.1671" at bounding box center [847, 436] width 341 height 43
copy td "110309.1671"
click at [404, 558] on input "299606" at bounding box center [382, 565] width 214 height 30
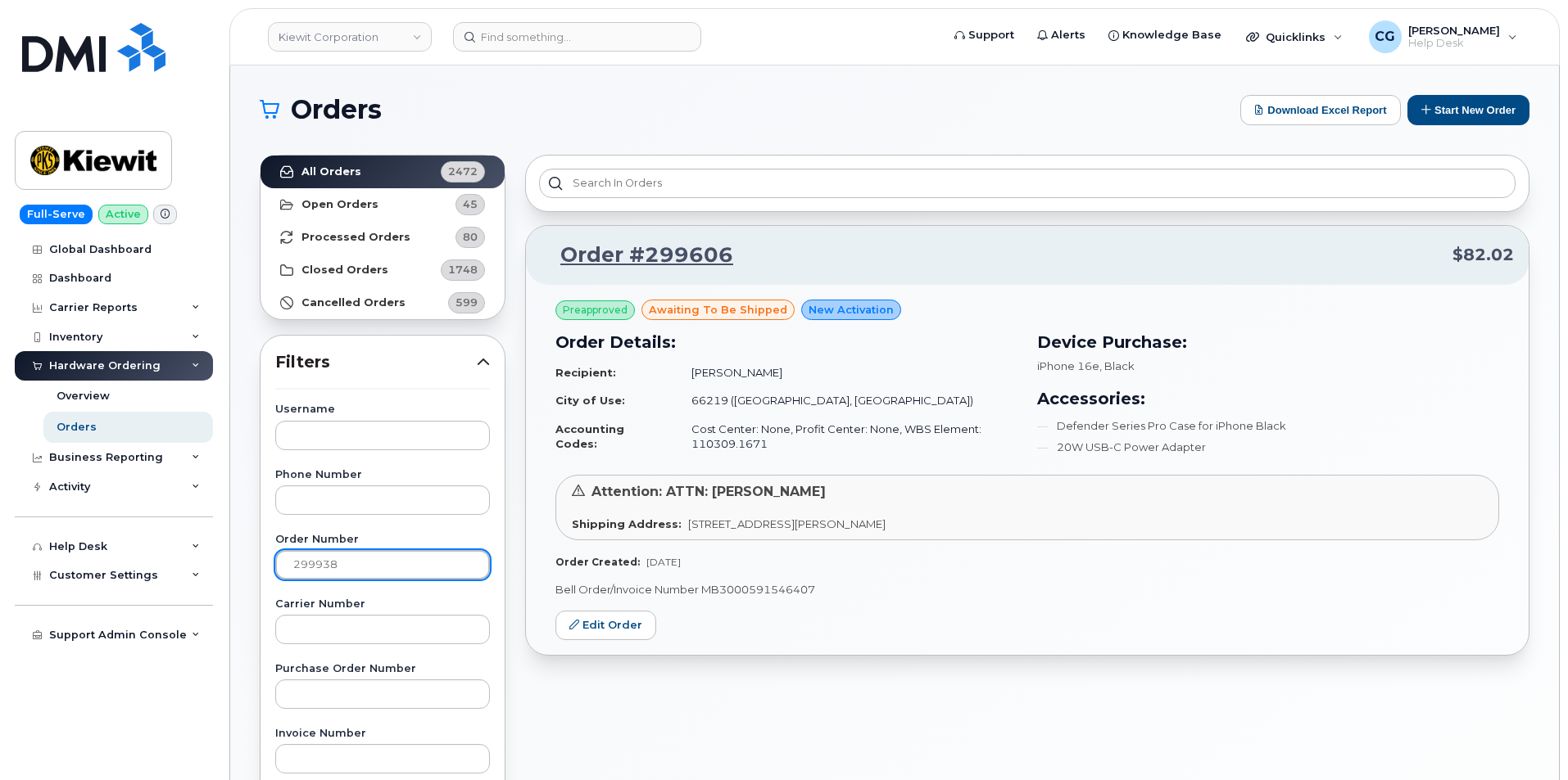
drag, startPoint x: 350, startPoint y: 557, endPoint x: 274, endPoint y: 565, distance: 76.4
click at [281, 564] on input "299938" at bounding box center [382, 565] width 214 height 30
paste input "720"
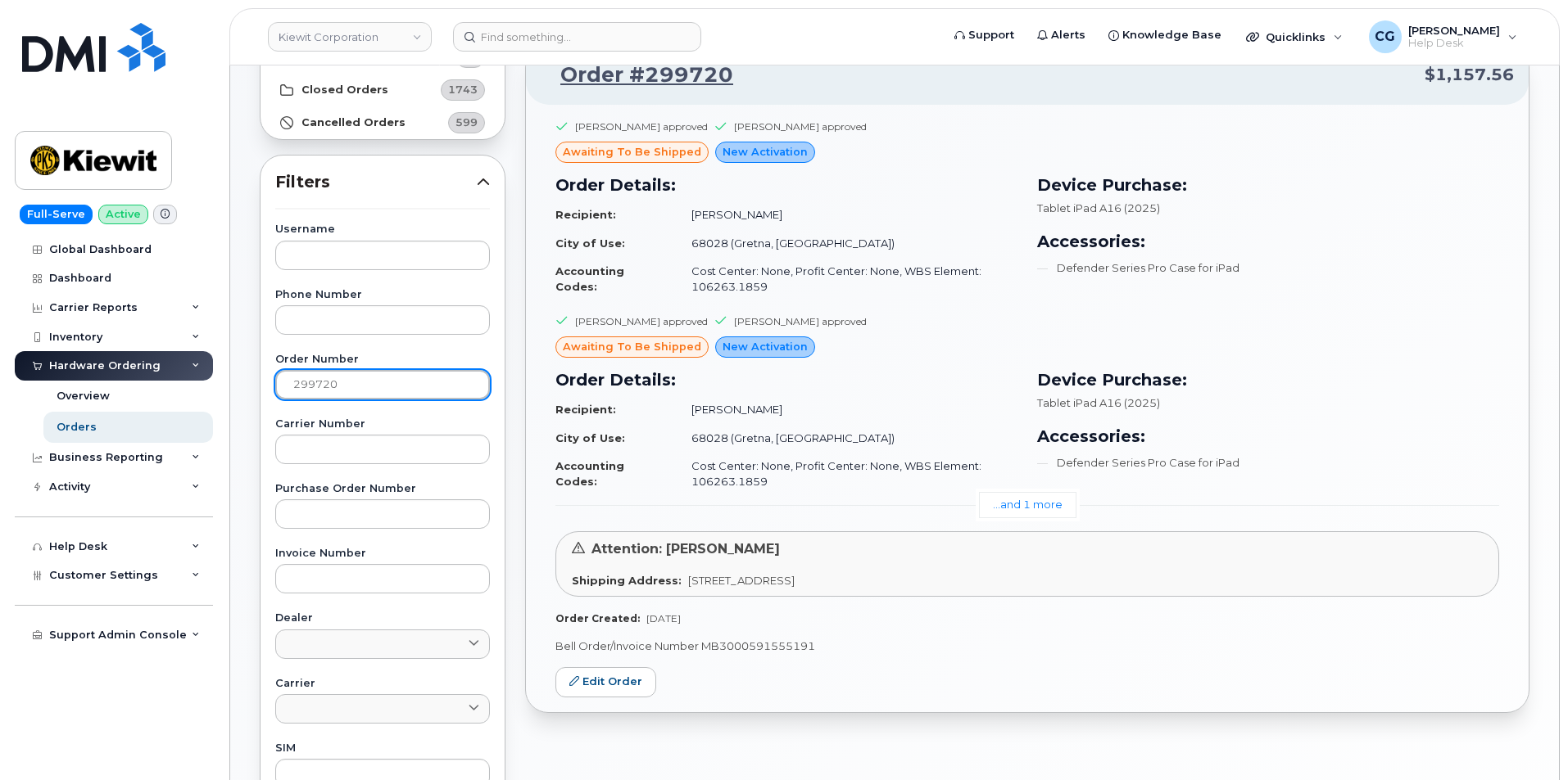
scroll to position [164, 0]
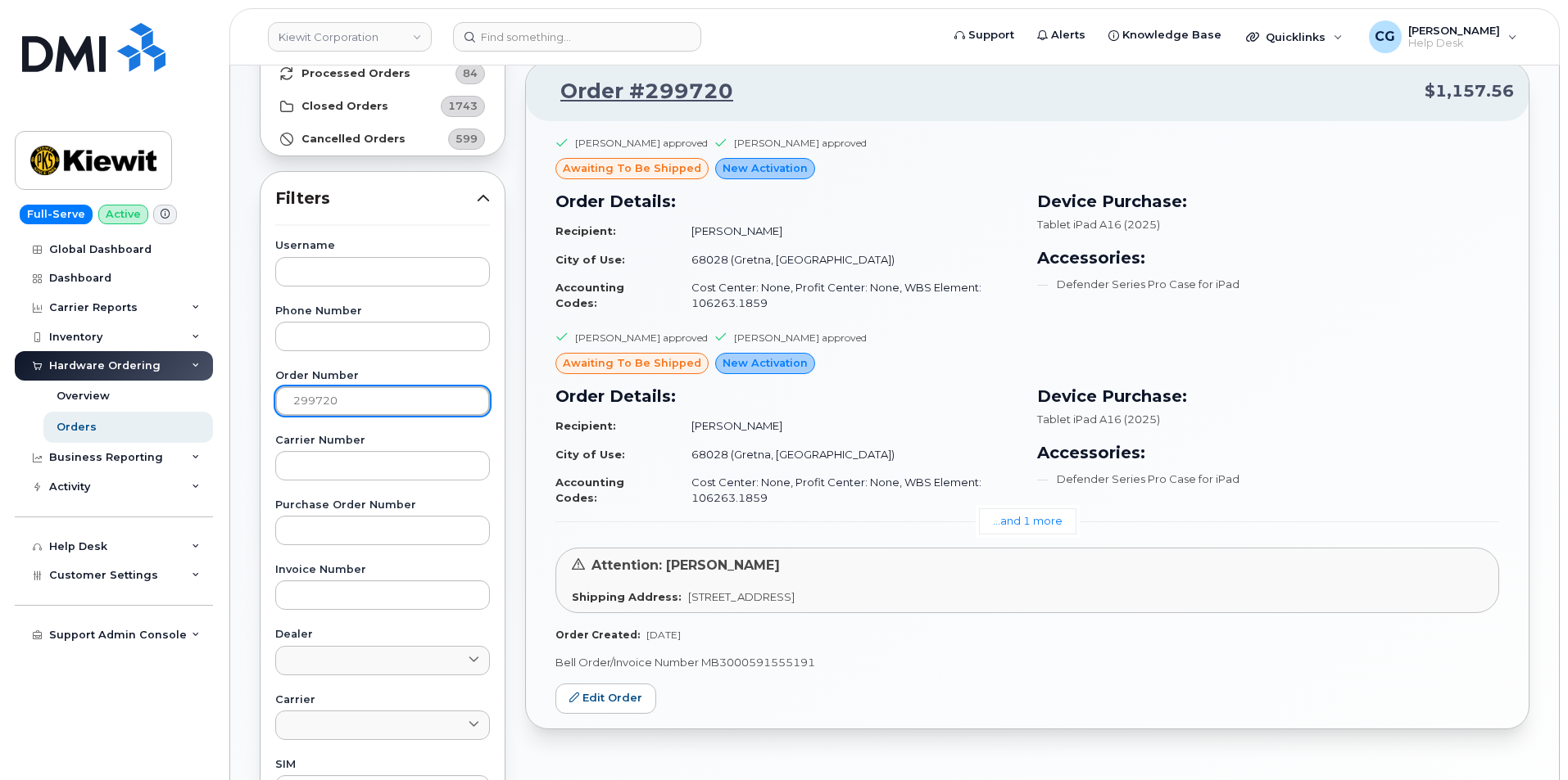
click at [366, 411] on input "299720" at bounding box center [382, 401] width 214 height 30
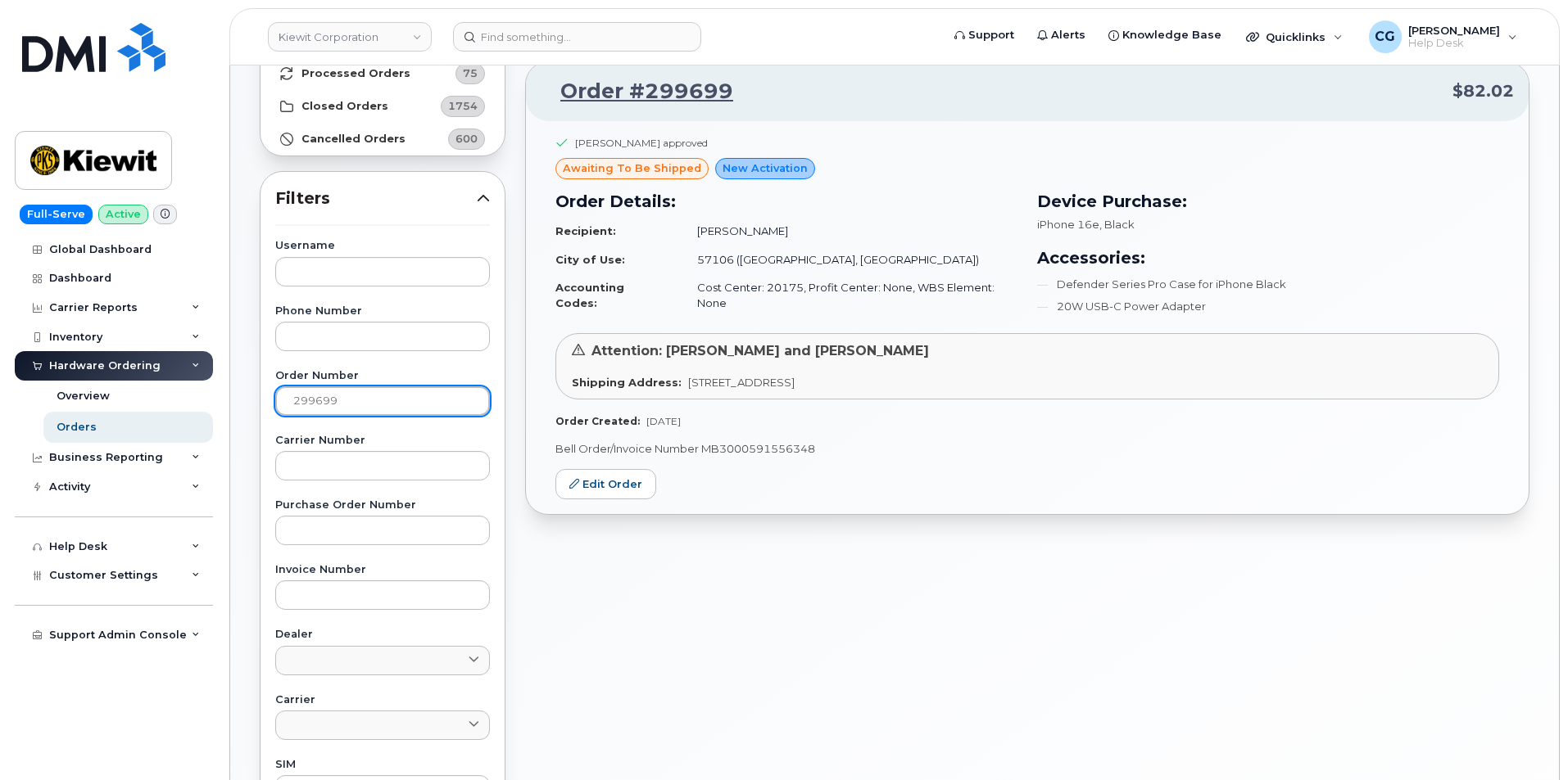
click at [340, 398] on input "299699" at bounding box center [382, 401] width 214 height 30
drag, startPoint x: 760, startPoint y: 302, endPoint x: 687, endPoint y: 298, distance: 73.1
click at [687, 298] on td "Cost Center: None, Profit Center: None, WBS Element: 110282.1478" at bounding box center [847, 295] width 341 height 43
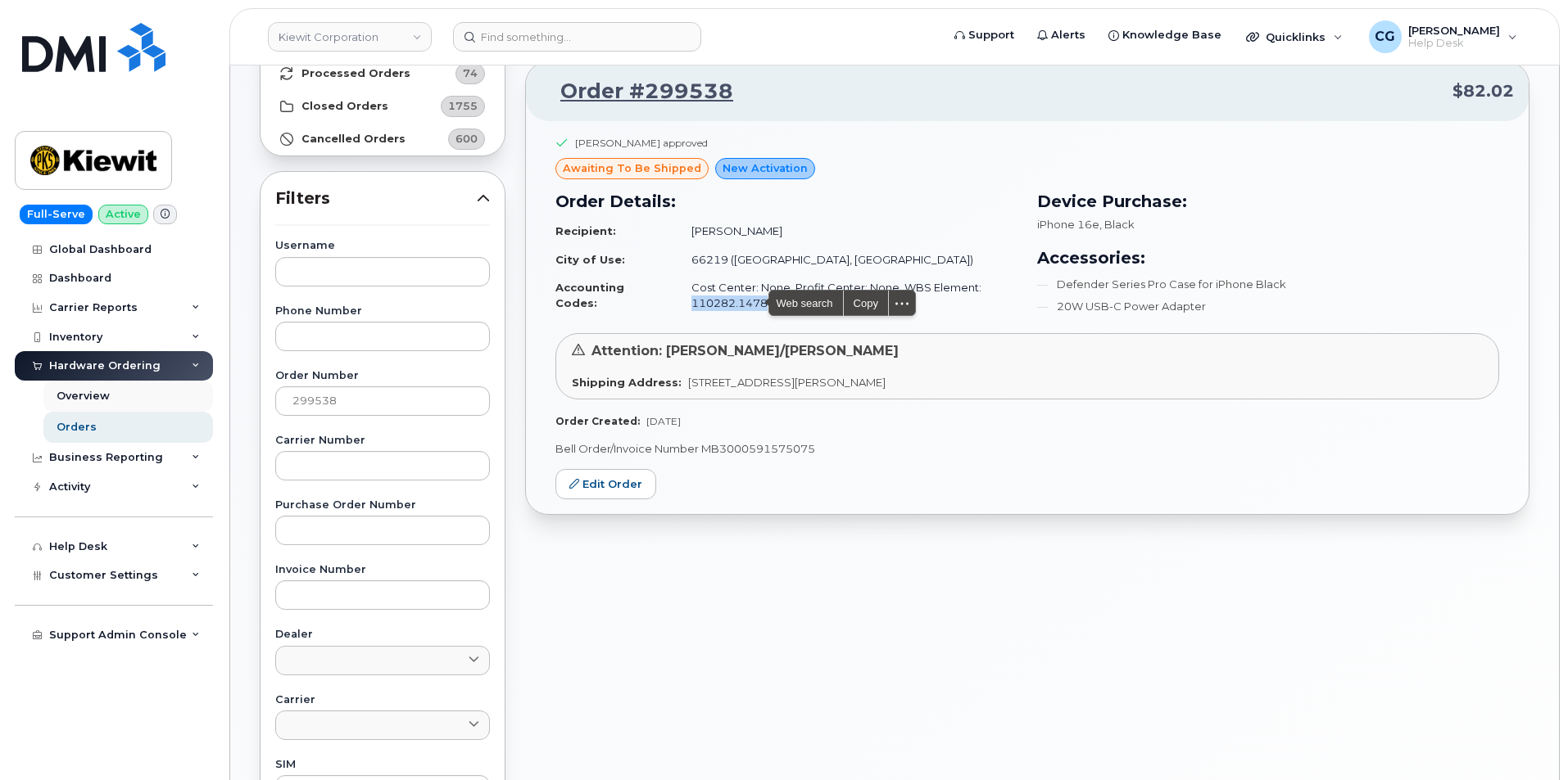
copy td "110282.1478"
click at [349, 401] on input "299538" at bounding box center [382, 401] width 214 height 30
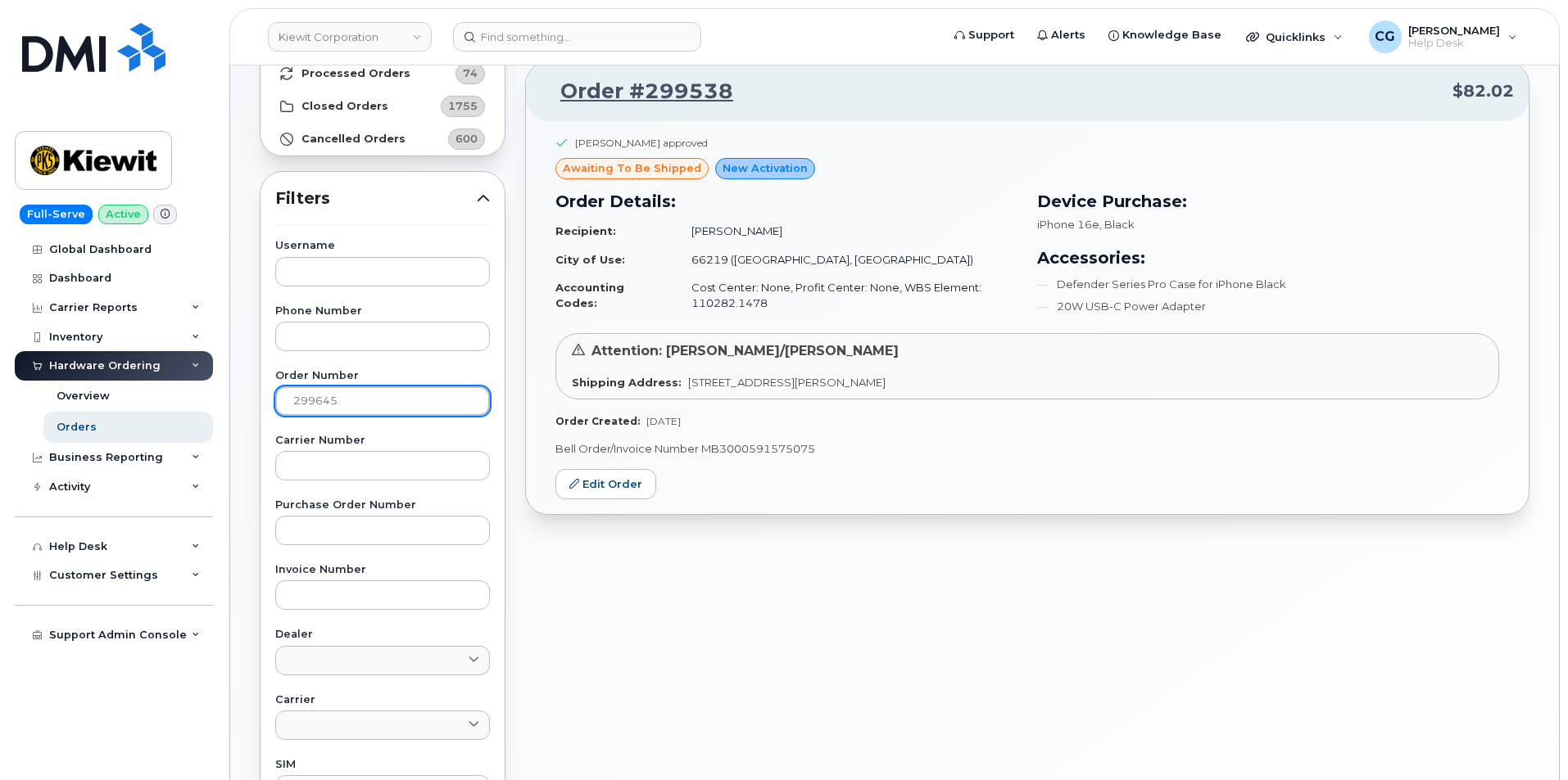
click at [769, 307] on td "Cost Center: None, Profit Center: None, WBS Element: 105186.2491" at bounding box center [847, 295] width 341 height 43
click at [763, 307] on td "Cost Center: None, Profit Center: None, WBS Element: 105186.2491" at bounding box center [847, 295] width 341 height 43
click at [761, 305] on td "Cost Center: None, Profit Center: None, WBS Element: 105186.2491" at bounding box center [847, 295] width 341 height 43
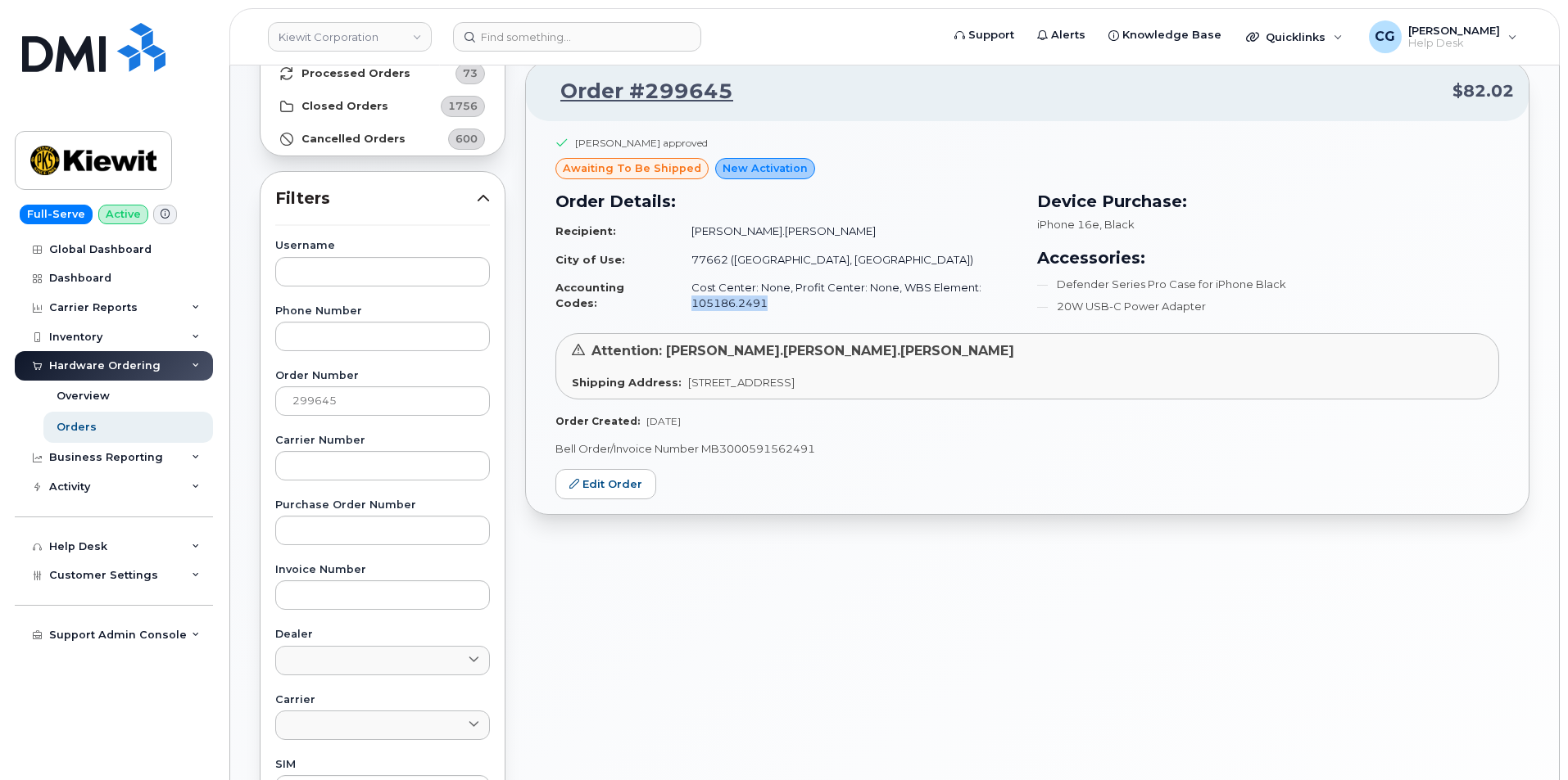
drag, startPoint x: 760, startPoint y: 301, endPoint x: 676, endPoint y: 307, distance: 84.2
click at [677, 307] on td "Cost Center: None, Profit Center: None, WBS Element: 105186.2491" at bounding box center [847, 295] width 341 height 43
copy td "105186.2491"
click at [899, 577] on div "Order #299645 $82.02 [PERSON_NAME] approved awaiting to be shipped New Activati…" at bounding box center [1026, 556] width 1023 height 1150
click at [356, 408] on input "299645" at bounding box center [382, 401] width 214 height 30
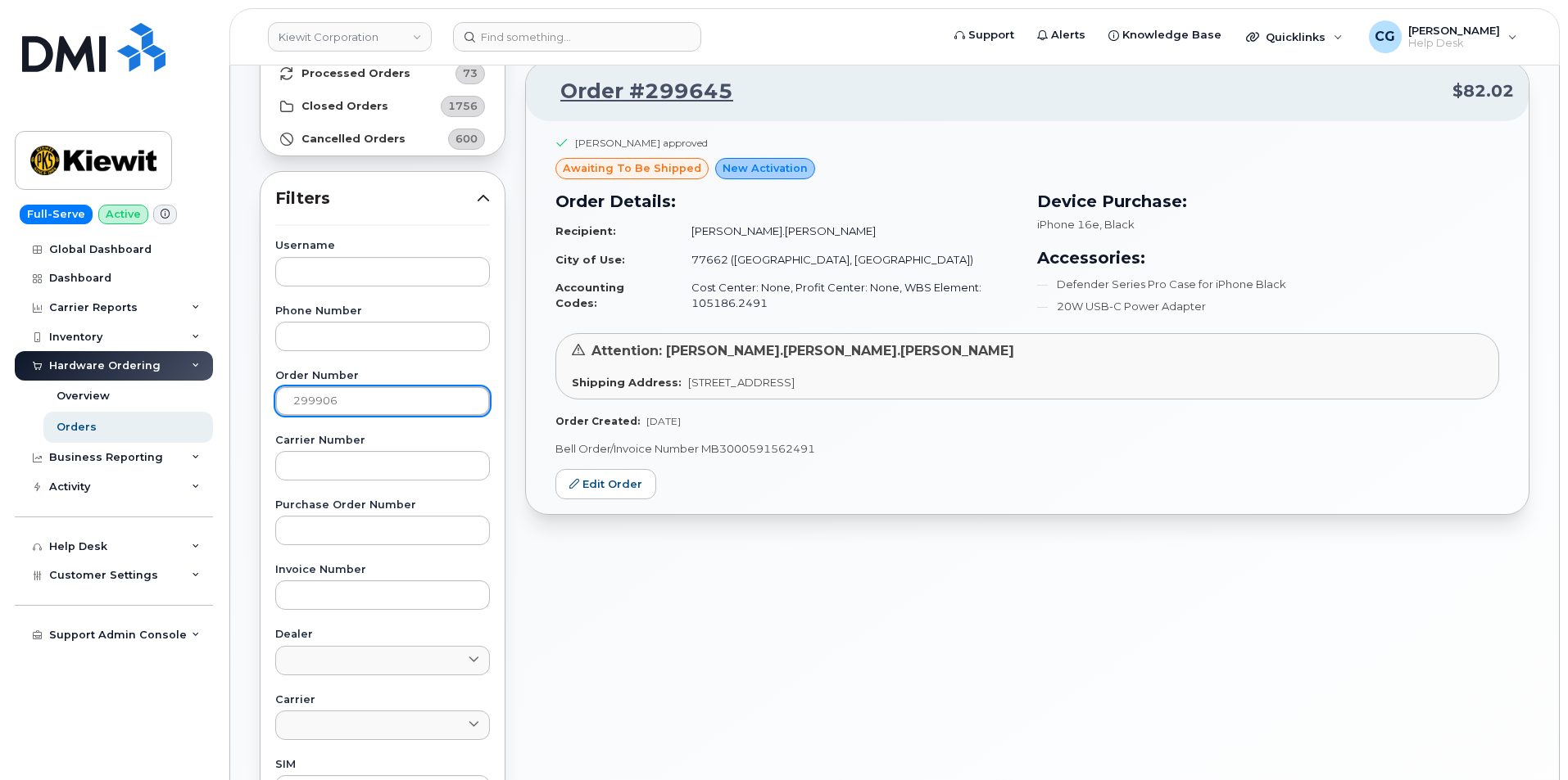
click at [335, 401] on input "299906" at bounding box center [382, 401] width 214 height 30
click at [355, 398] on input "299906" at bounding box center [382, 401] width 214 height 30
type input "299625"
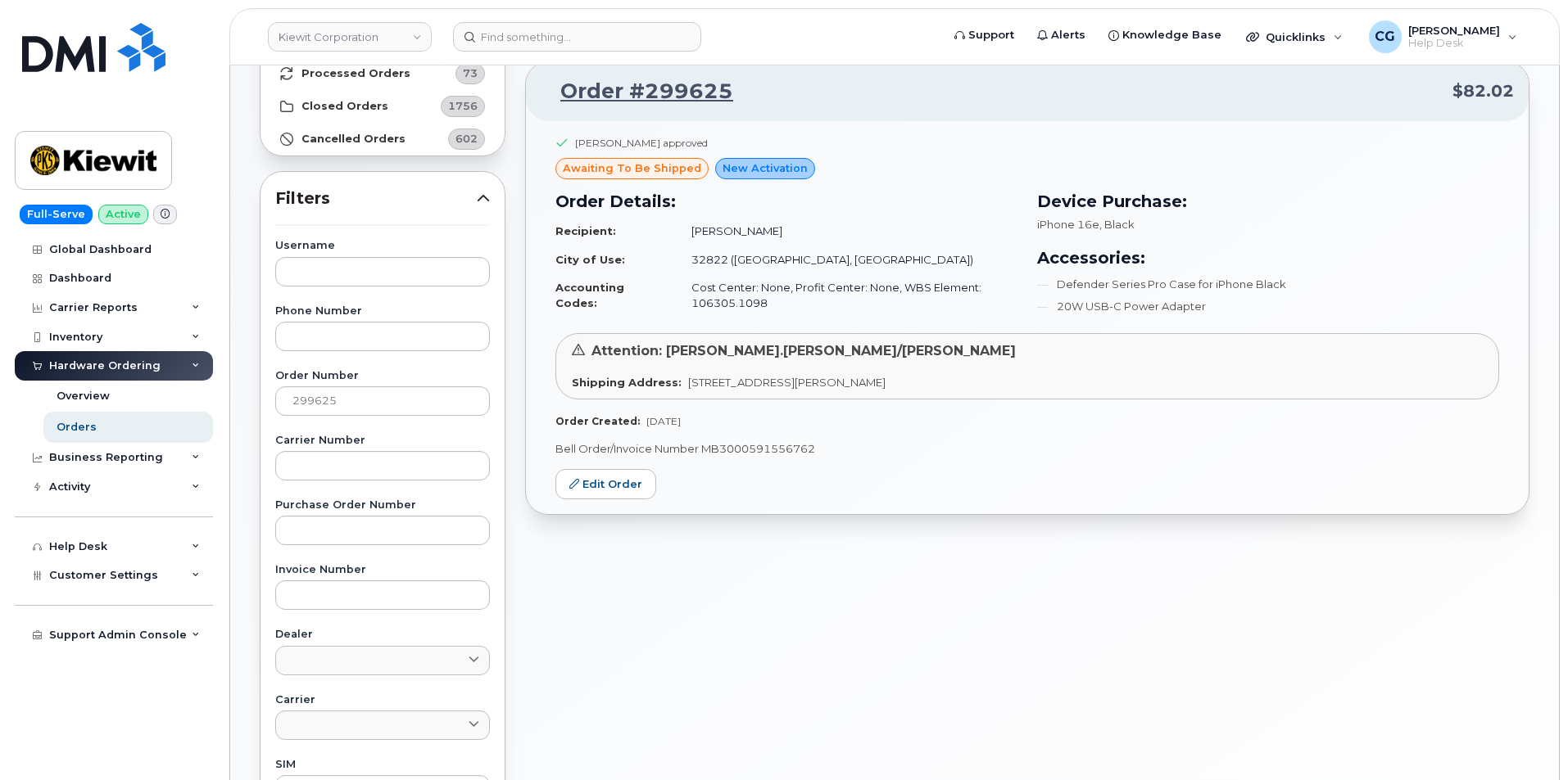
click at [759, 309] on td "Cost Center: None, Profit Center: None, WBS Element: 106305.1098" at bounding box center [847, 295] width 341 height 43
drag, startPoint x: 761, startPoint y: 303, endPoint x: 683, endPoint y: 303, distance: 78.0
click at [683, 305] on td "Cost Center: None, Profit Center: None, WBS Element: 106305.1098" at bounding box center [847, 295] width 341 height 43
copy td "106305.1098"
